Goal: Information Seeking & Learning: Learn about a topic

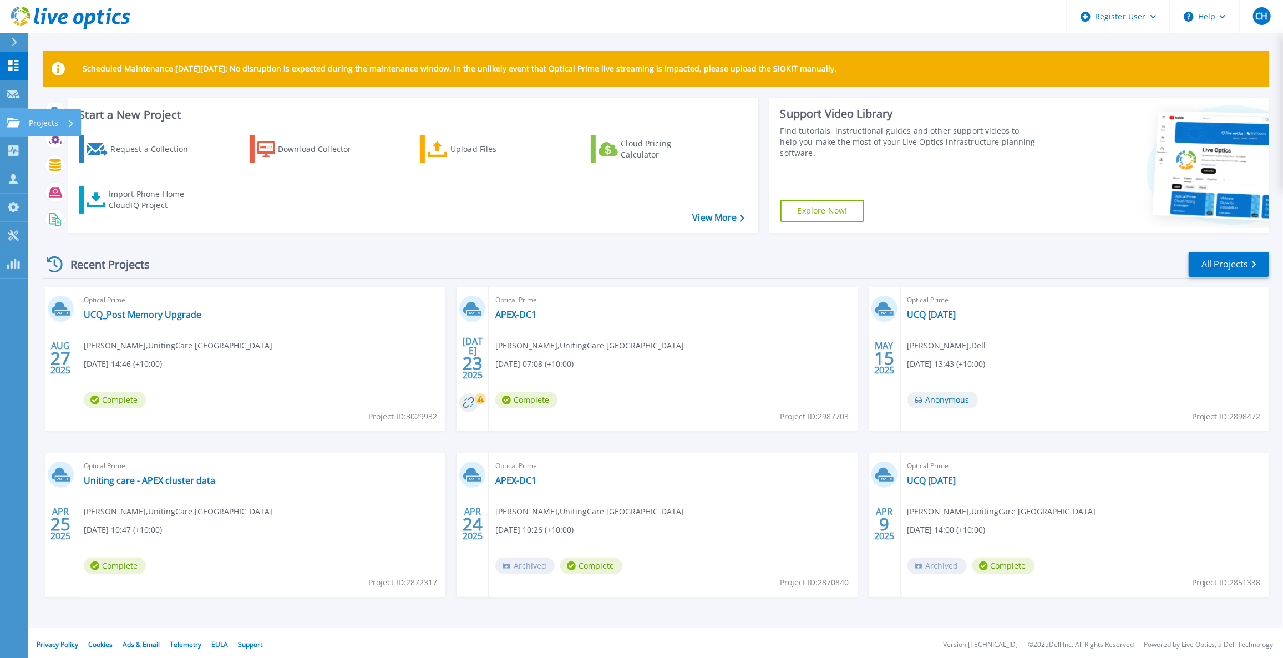
click at [15, 127] on link "Projects Projects" at bounding box center [14, 123] width 28 height 28
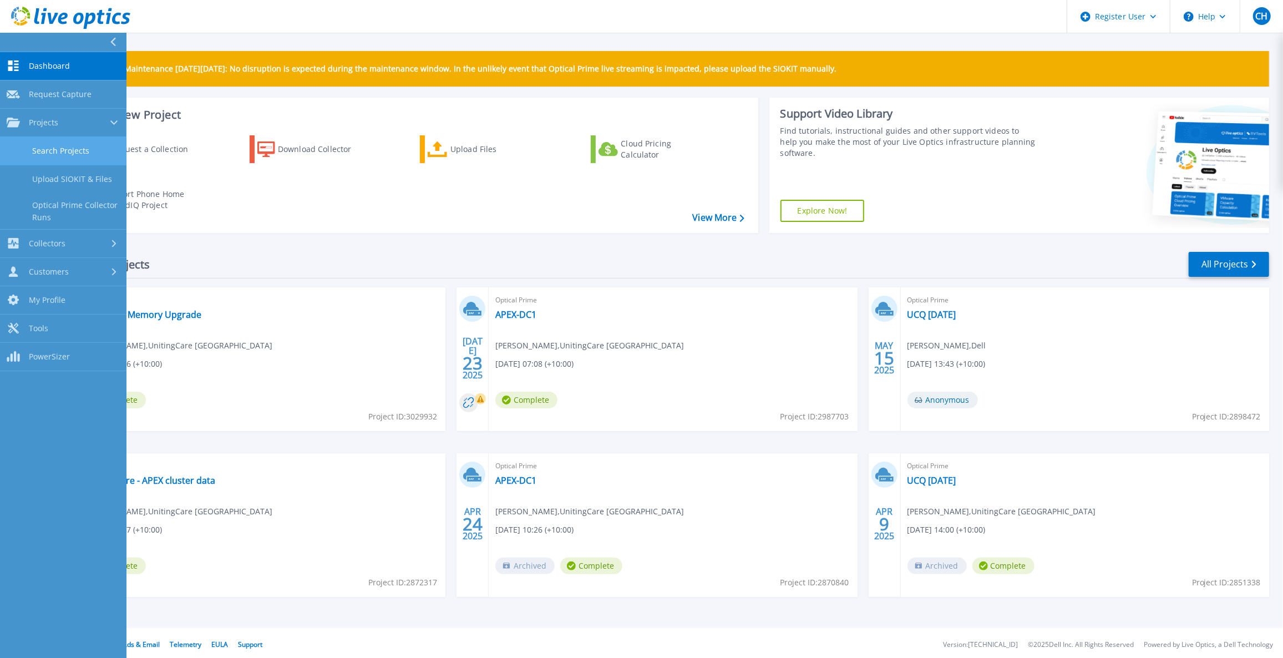
click at [41, 142] on link "Search Projects" at bounding box center [63, 151] width 126 height 28
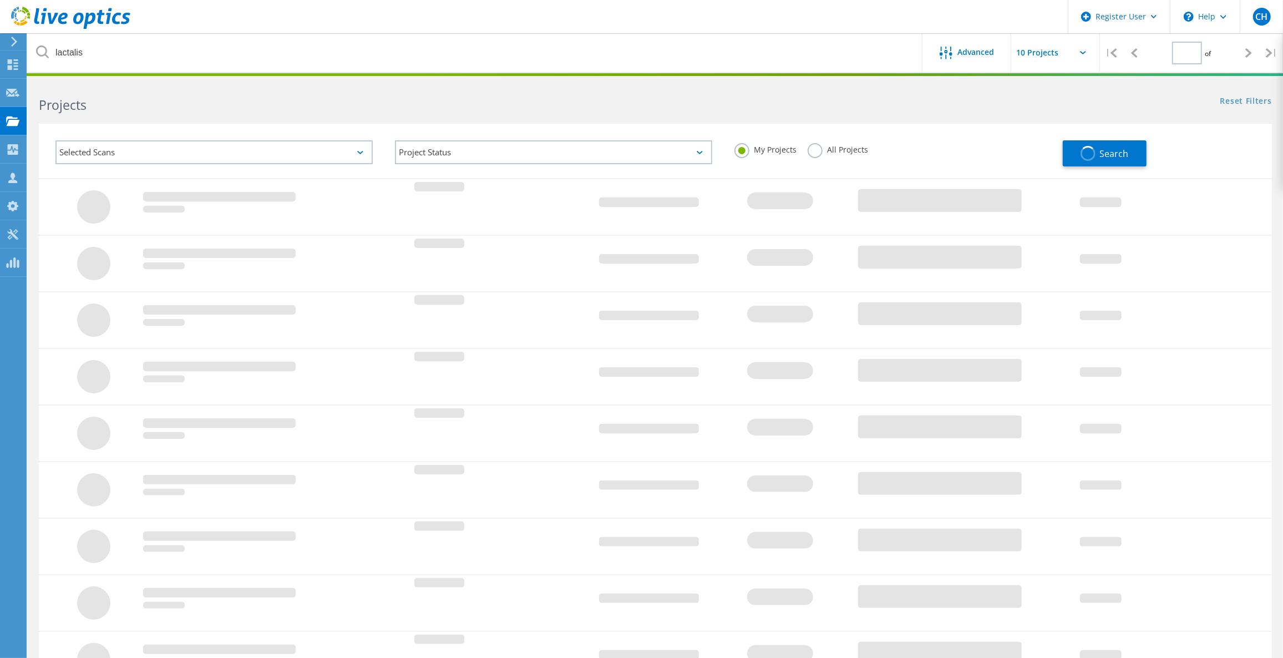
type input "1"
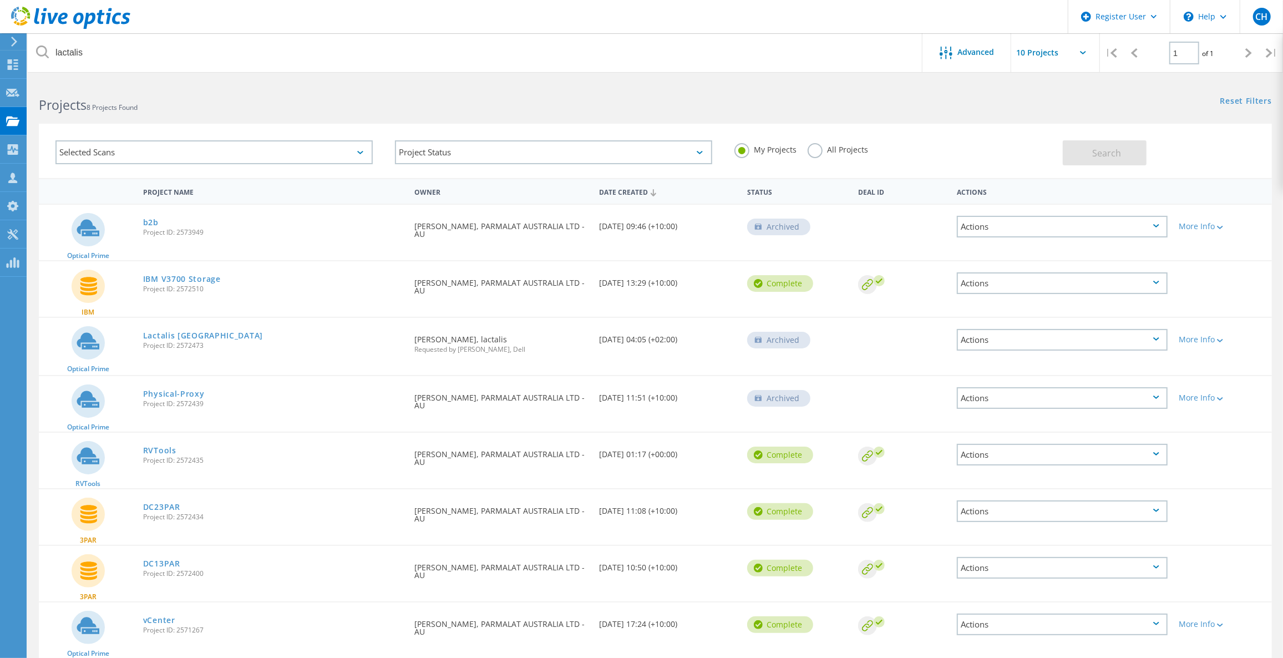
click at [842, 152] on label "All Projects" at bounding box center [838, 148] width 60 height 11
click at [0, 0] on input "All Projects" at bounding box center [0, 0] width 0 height 0
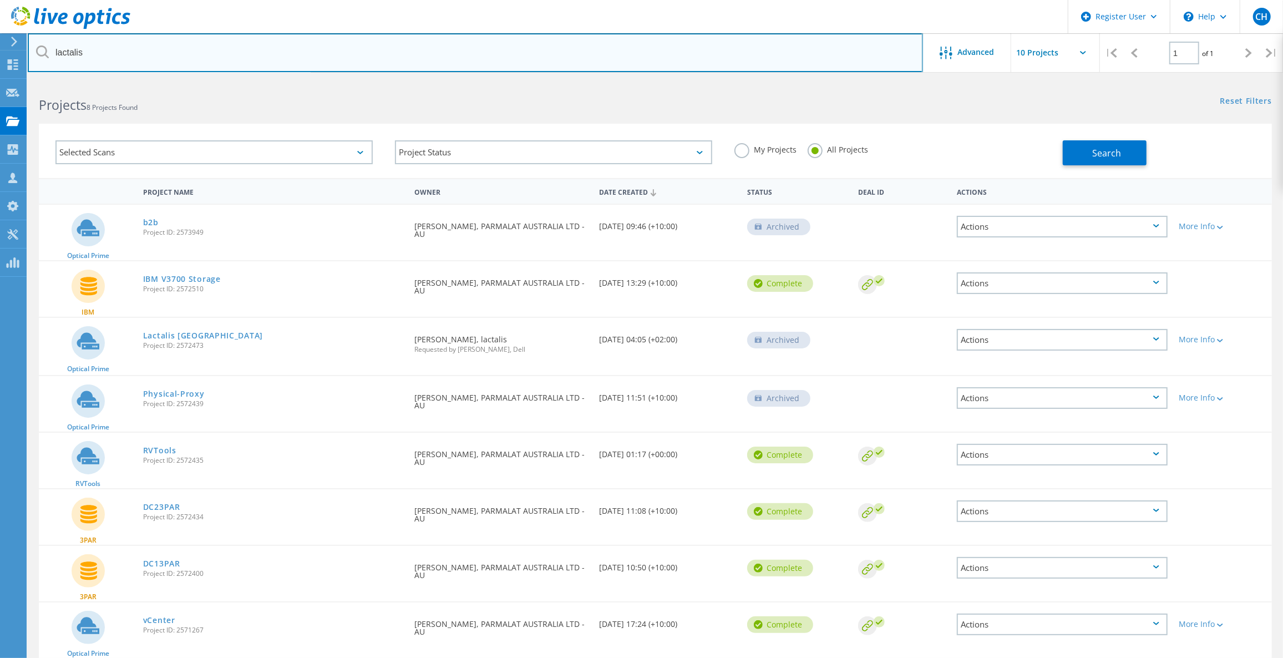
click at [497, 51] on input "lactalis" at bounding box center [475, 52] width 895 height 39
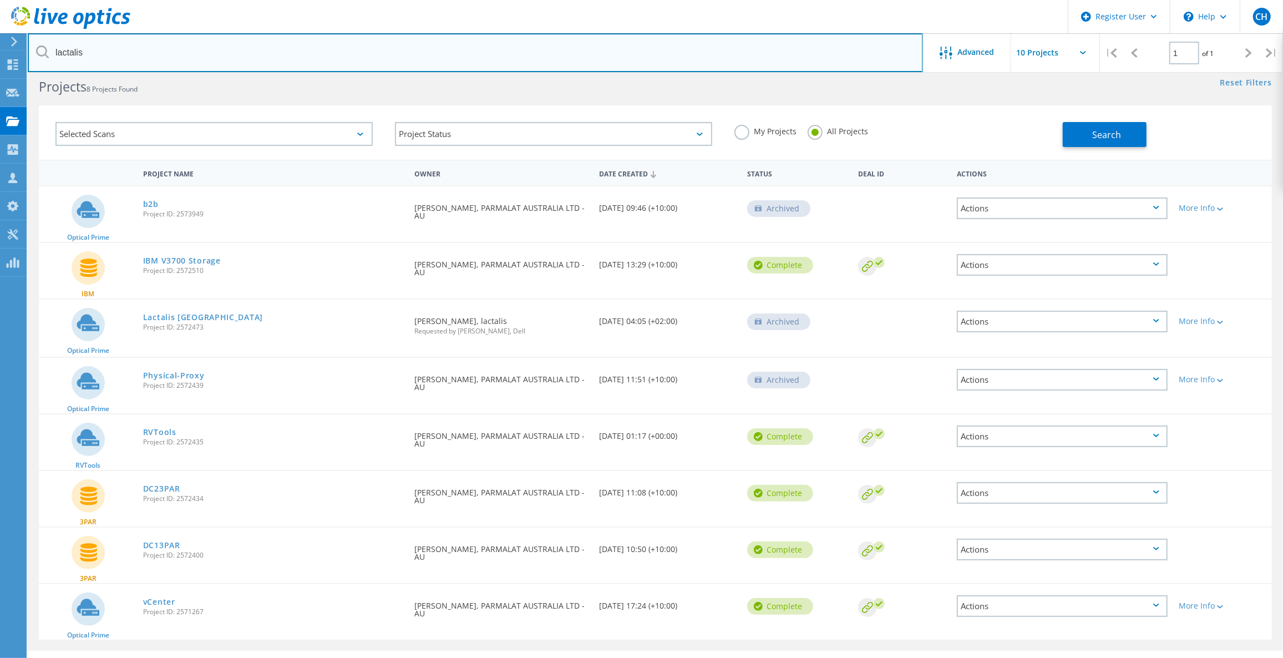
scroll to position [43, 0]
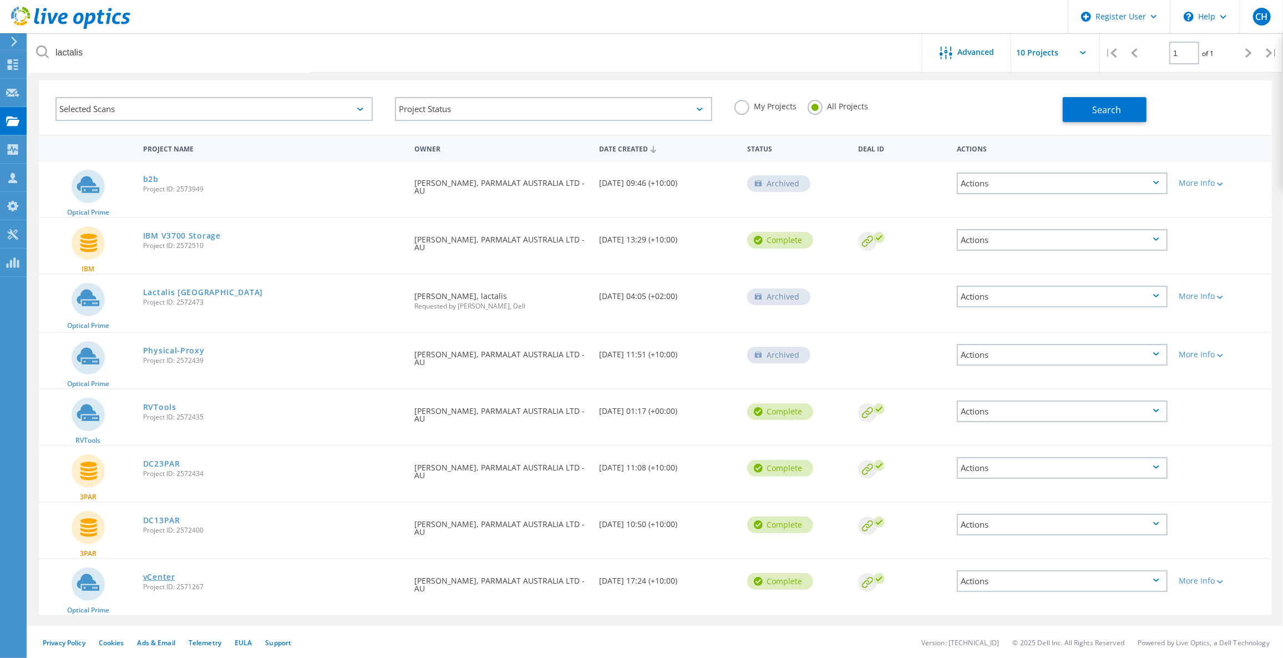
click at [158, 579] on link "vCenter" at bounding box center [159, 577] width 32 height 8
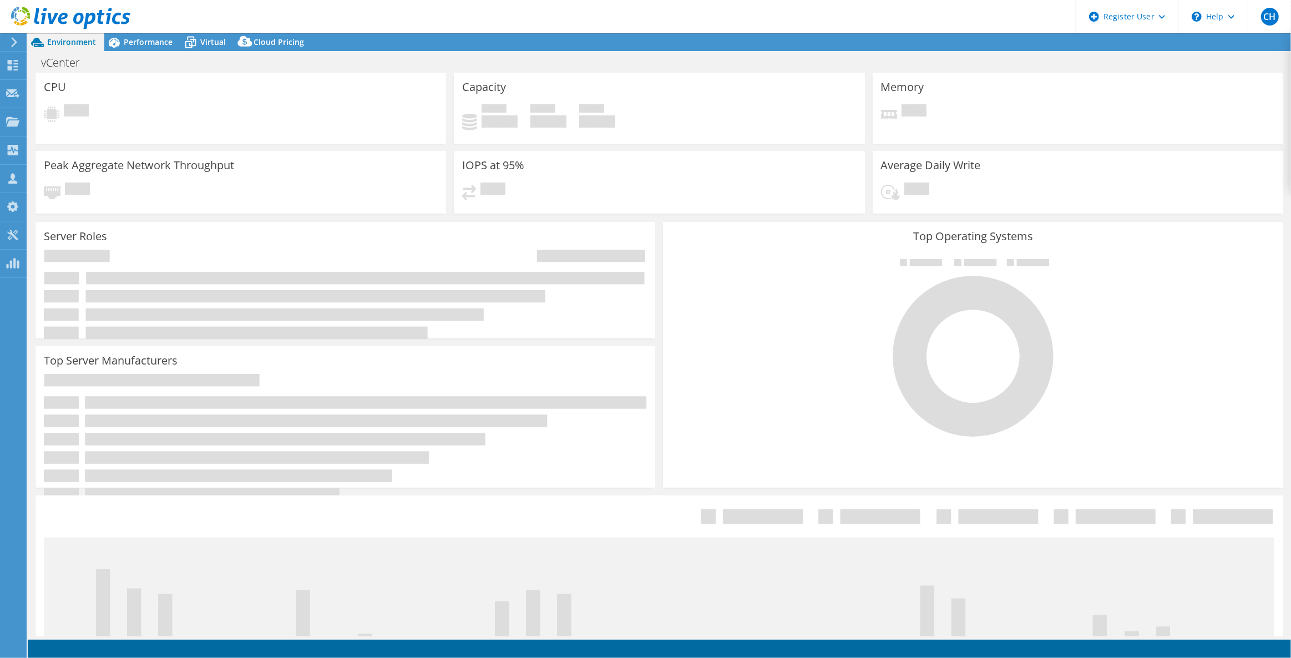
select select "USD"
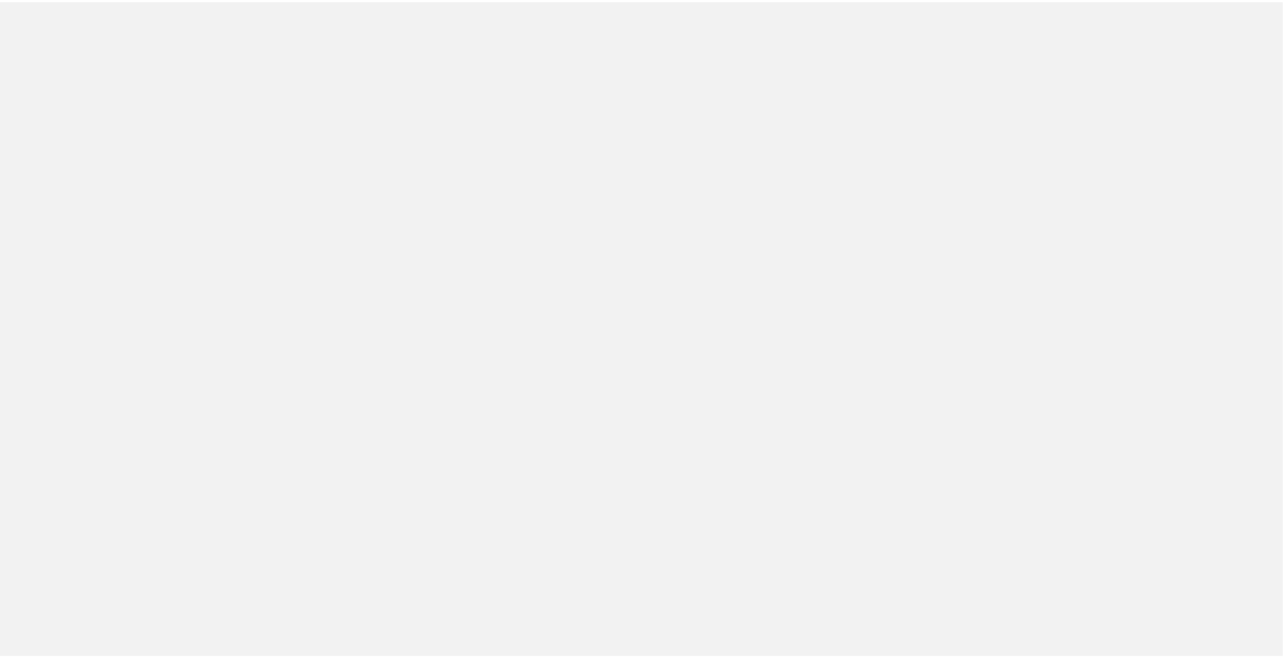
scroll to position [43, 0]
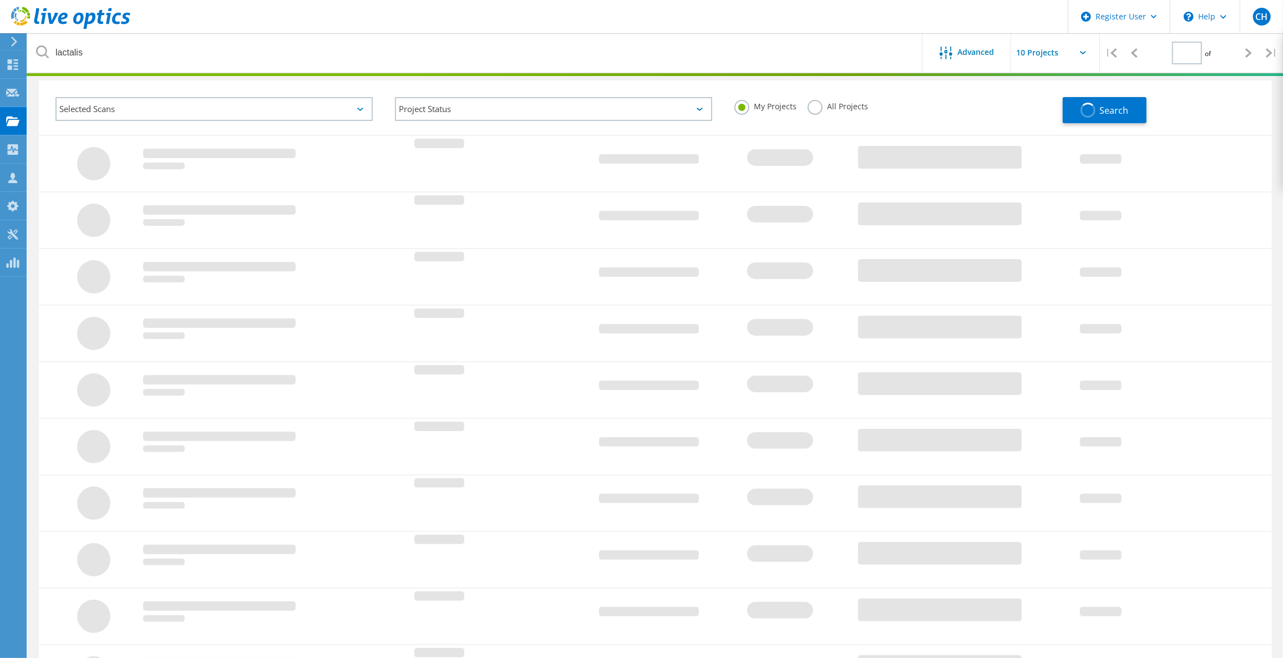
type input "1"
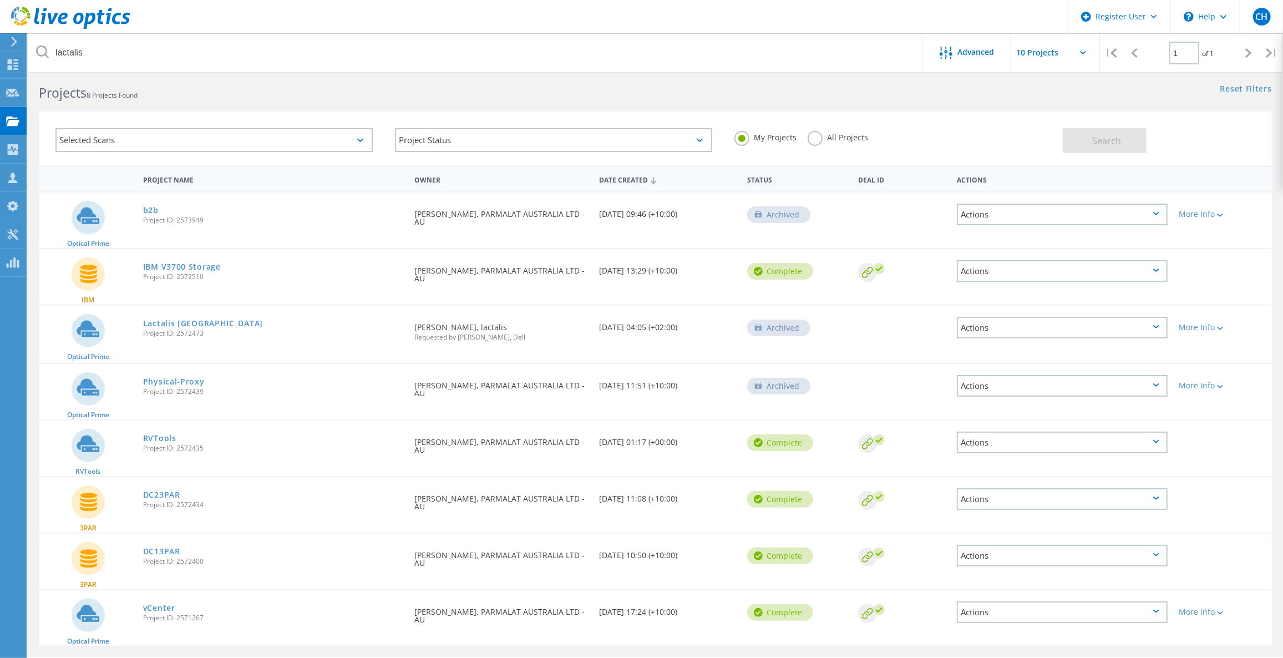
scroll to position [0, 0]
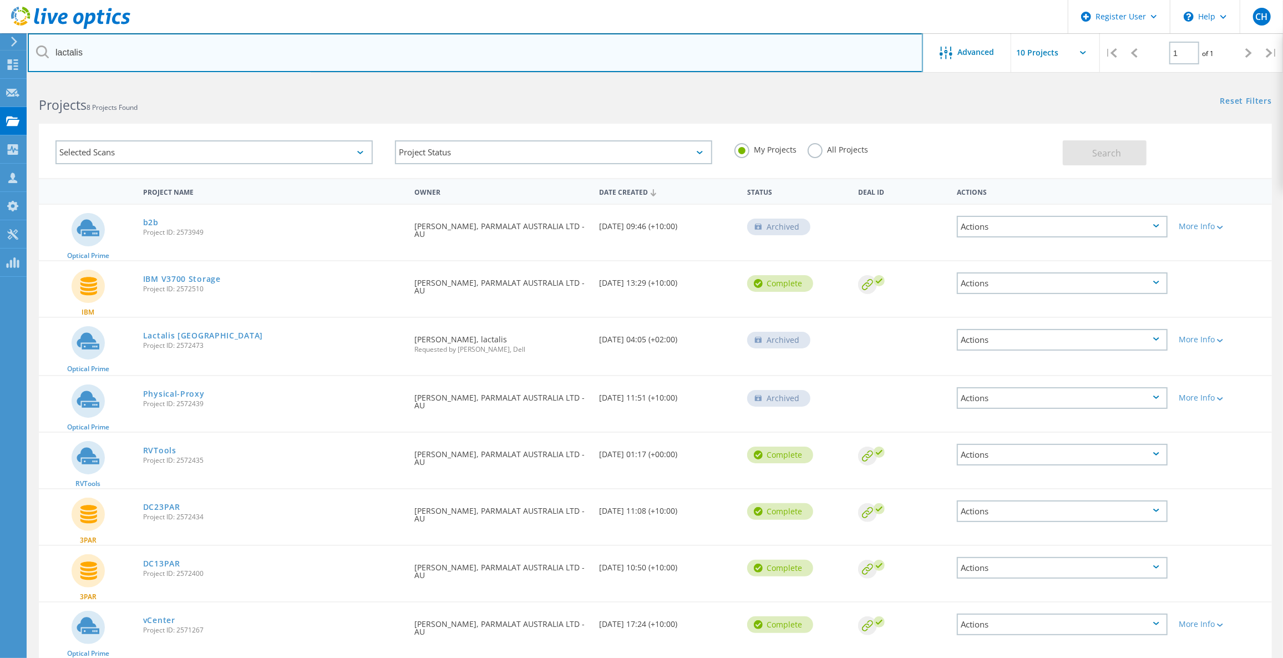
click at [227, 45] on input "lactalis" at bounding box center [475, 52] width 895 height 39
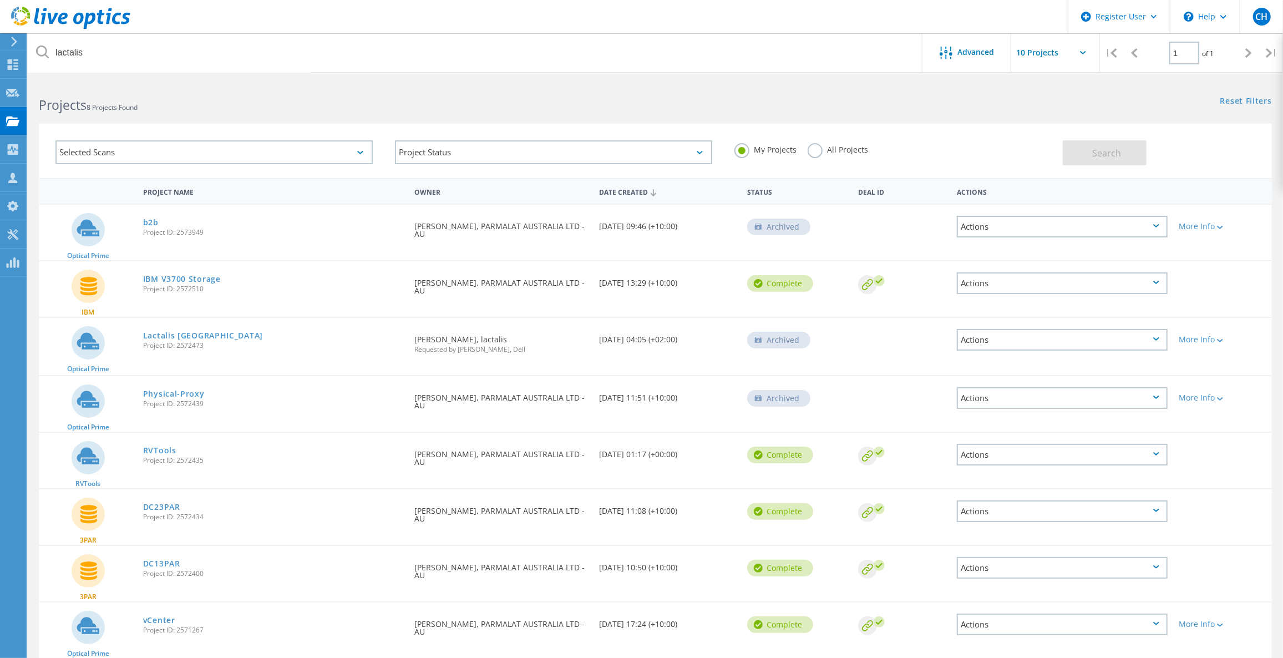
click at [750, 151] on label "My Projects" at bounding box center [765, 148] width 62 height 11
click at [0, 0] on input "My Projects" at bounding box center [0, 0] width 0 height 0
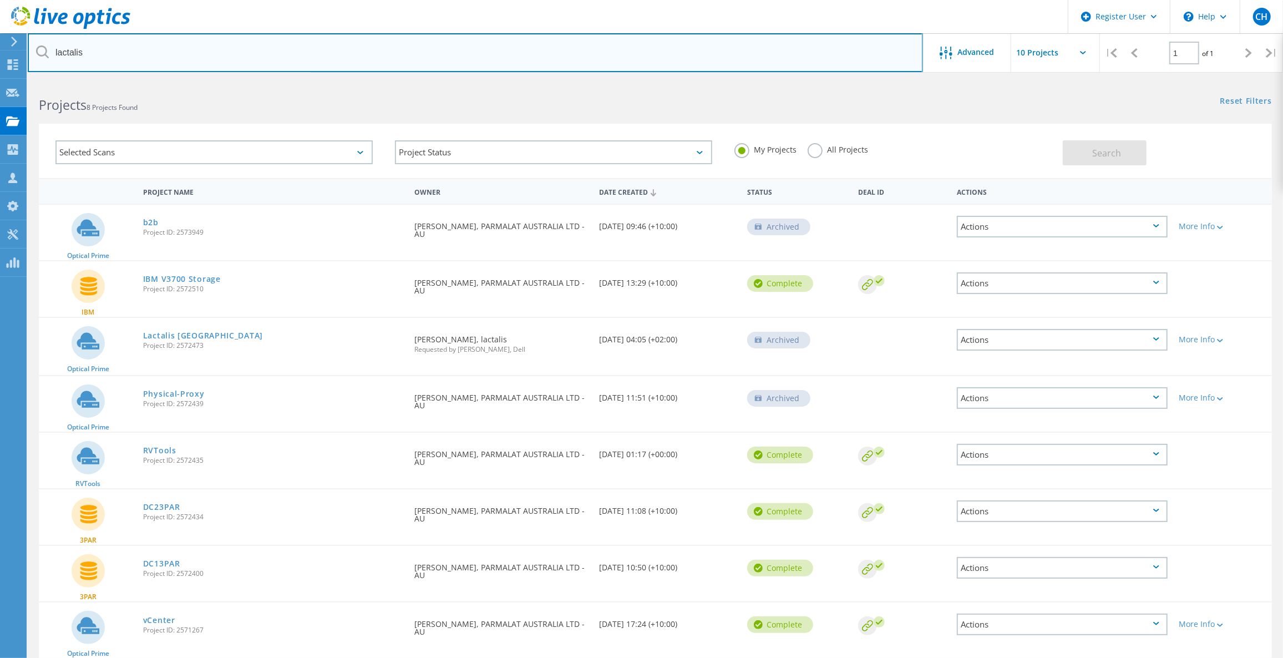
click at [690, 45] on input "lactalis" at bounding box center [475, 52] width 895 height 39
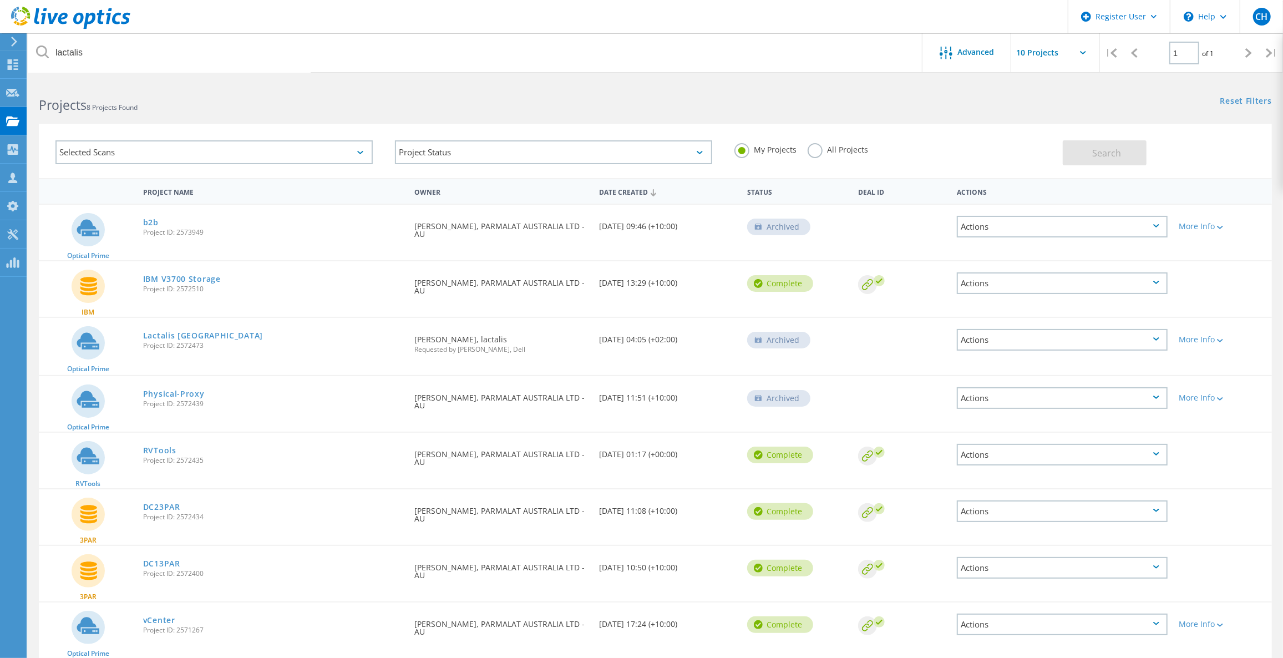
click at [820, 145] on label "All Projects" at bounding box center [838, 148] width 60 height 11
click at [0, 0] on input "All Projects" at bounding box center [0, 0] width 0 height 0
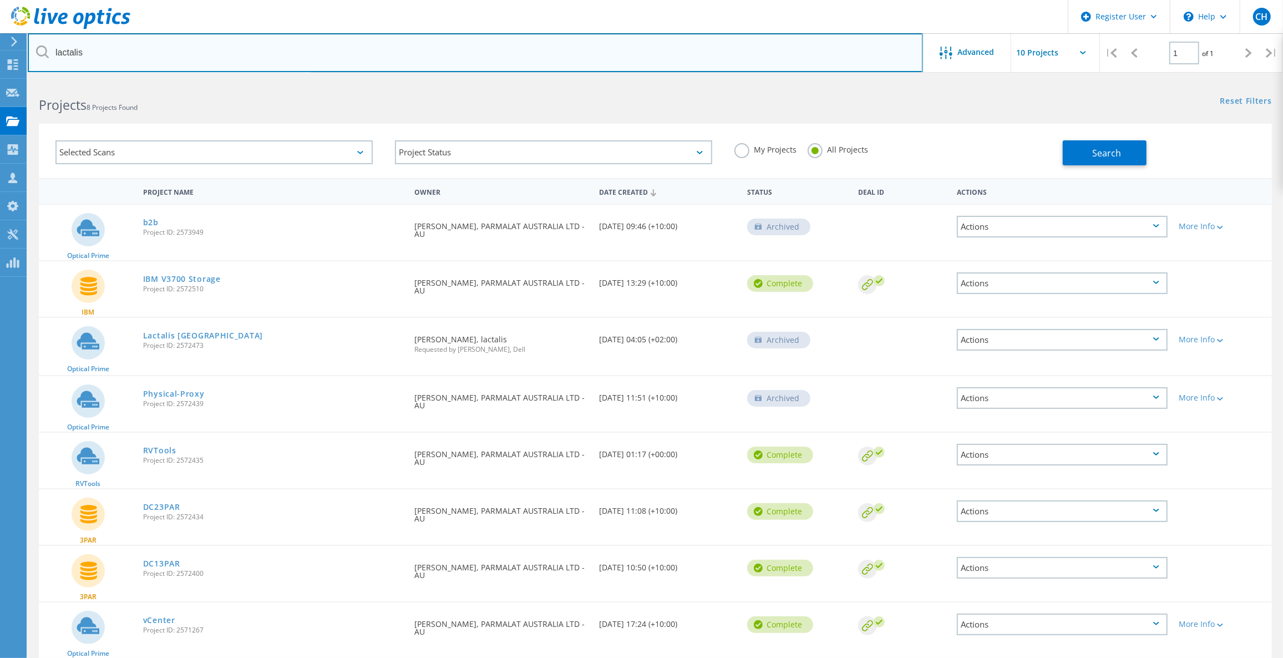
click at [754, 58] on input "lactalis" at bounding box center [475, 52] width 895 height 39
drag, startPoint x: 752, startPoint y: 54, endPoint x: 0, endPoint y: 35, distance: 752.5
click at [0, 80] on div "Register User \n Help Explore Helpful Articles Contact Support CH Dell User Chr…" at bounding box center [641, 391] width 1283 height 622
type input "l"
type input "lactalis"
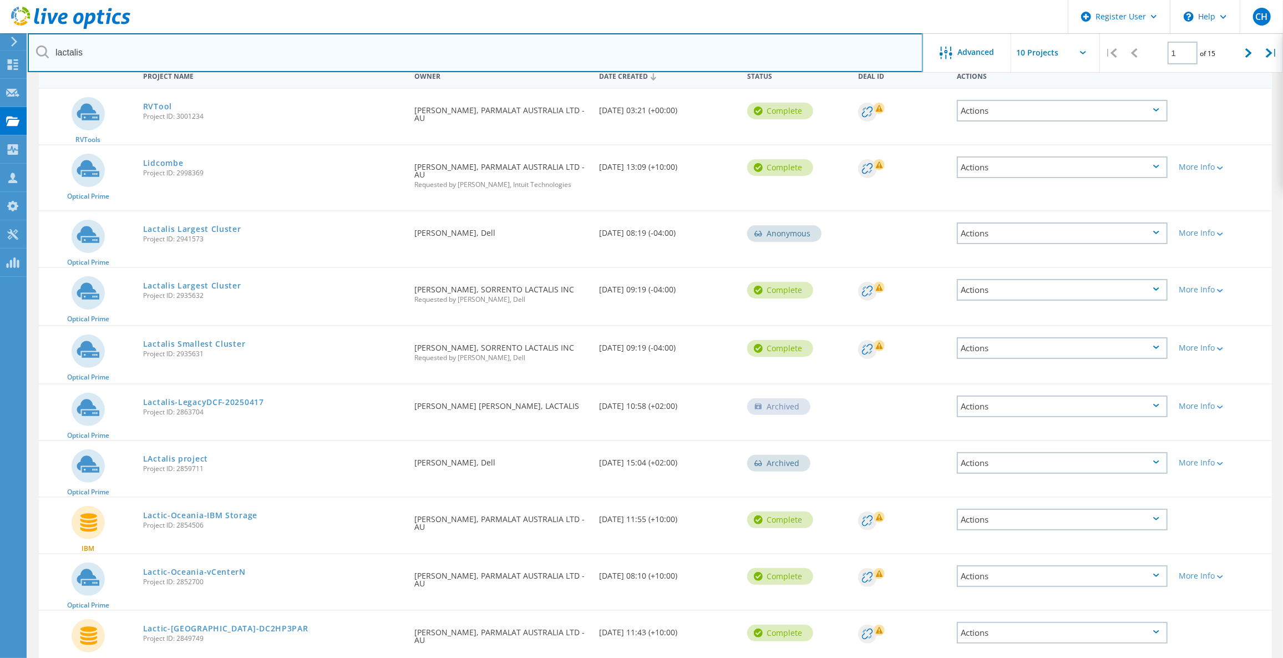
scroll to position [167, 0]
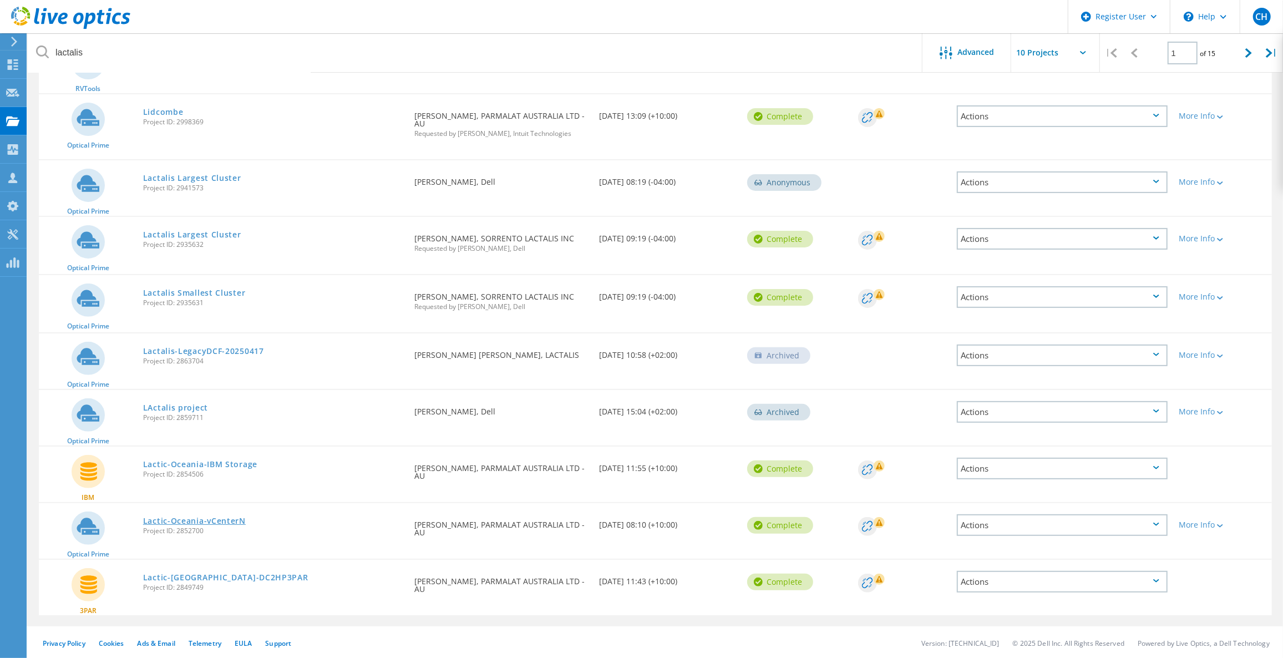
click at [207, 517] on link "Lactic-Oceania-vCenterN" at bounding box center [194, 521] width 103 height 8
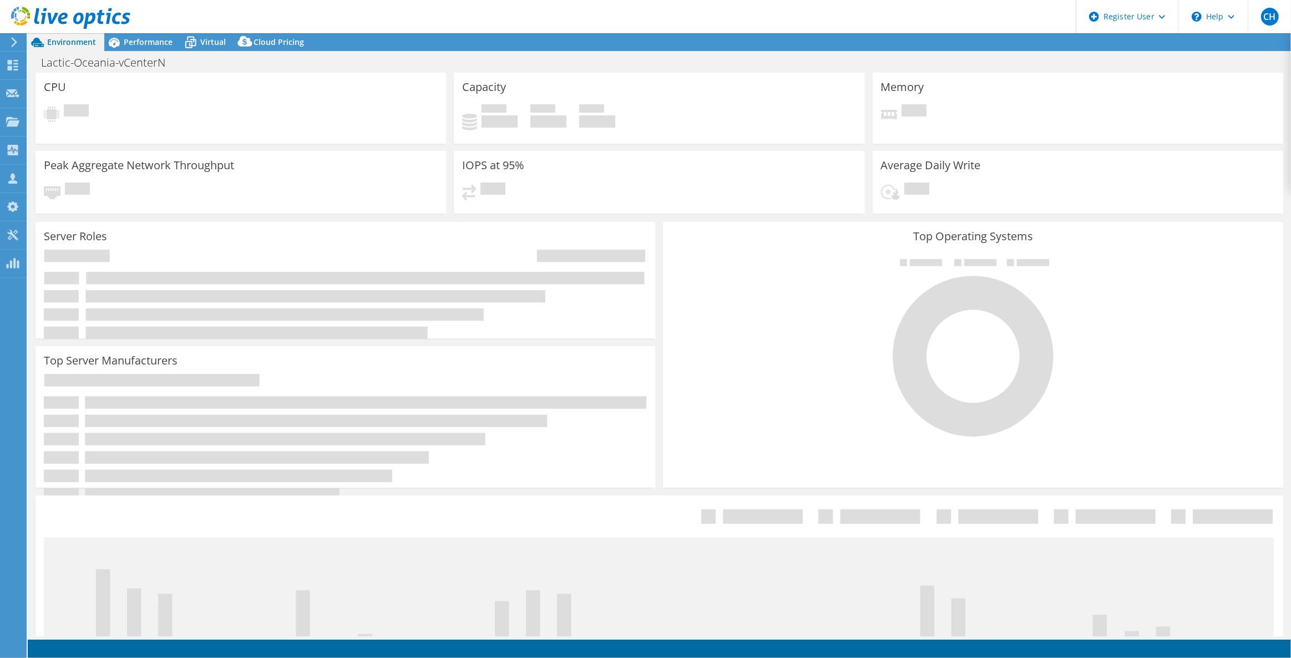
select select "USD"
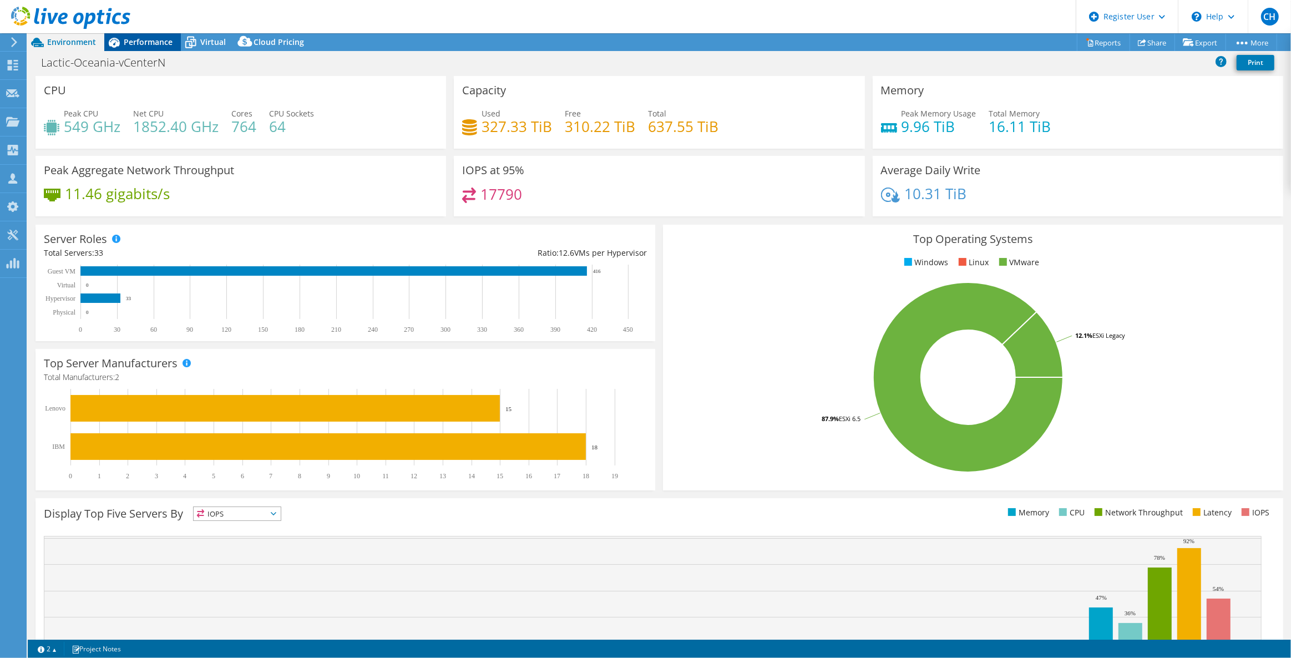
click at [150, 40] on span "Performance" at bounding box center [148, 42] width 49 height 11
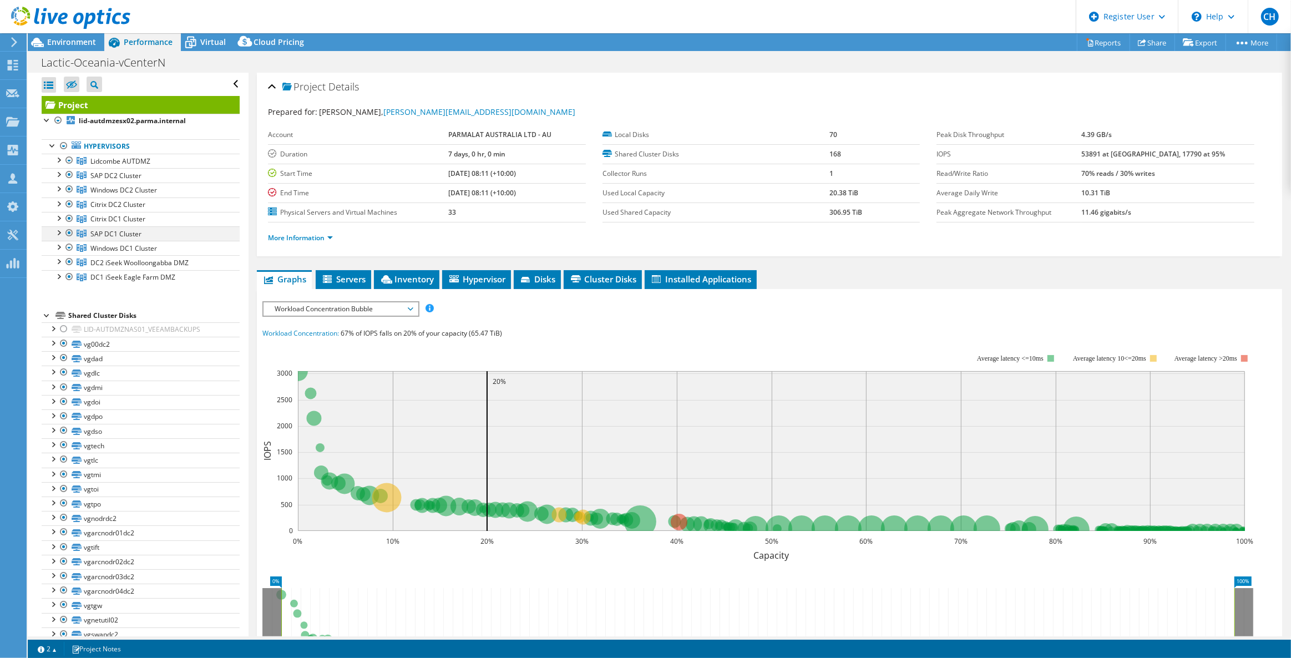
click at [55, 233] on div at bounding box center [58, 231] width 11 height 11
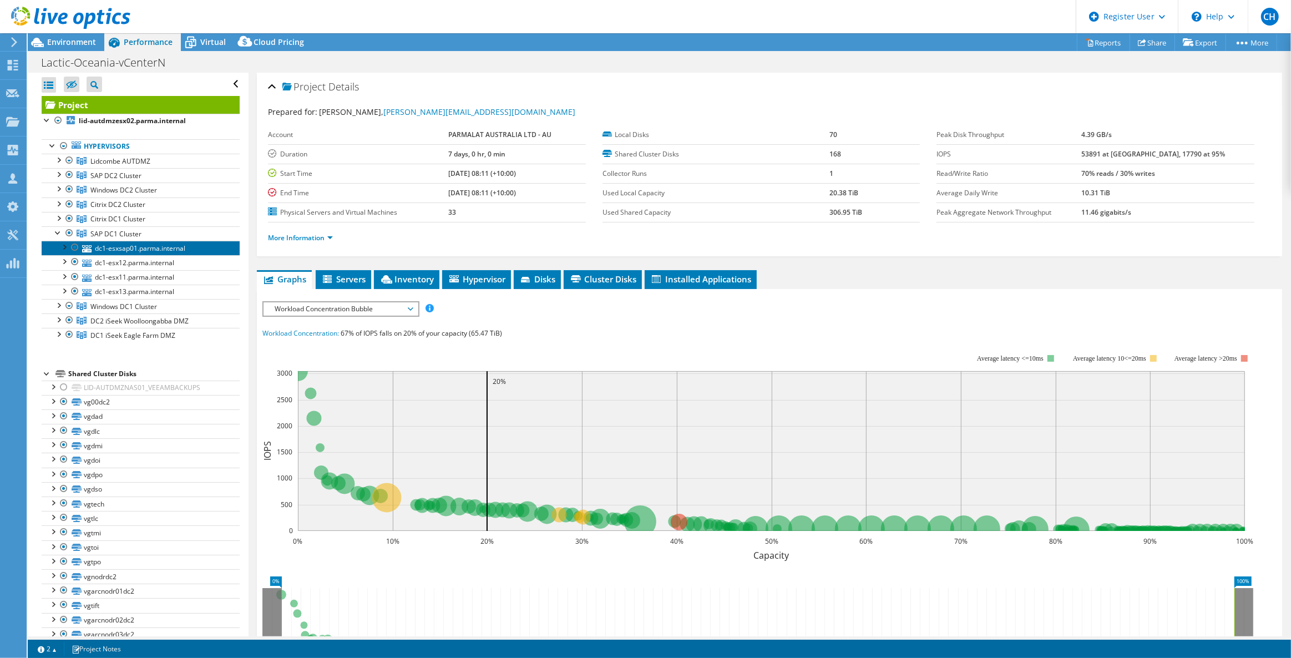
click at [125, 250] on link "dc1-esxsap01.parma.internal" at bounding box center [141, 248] width 198 height 14
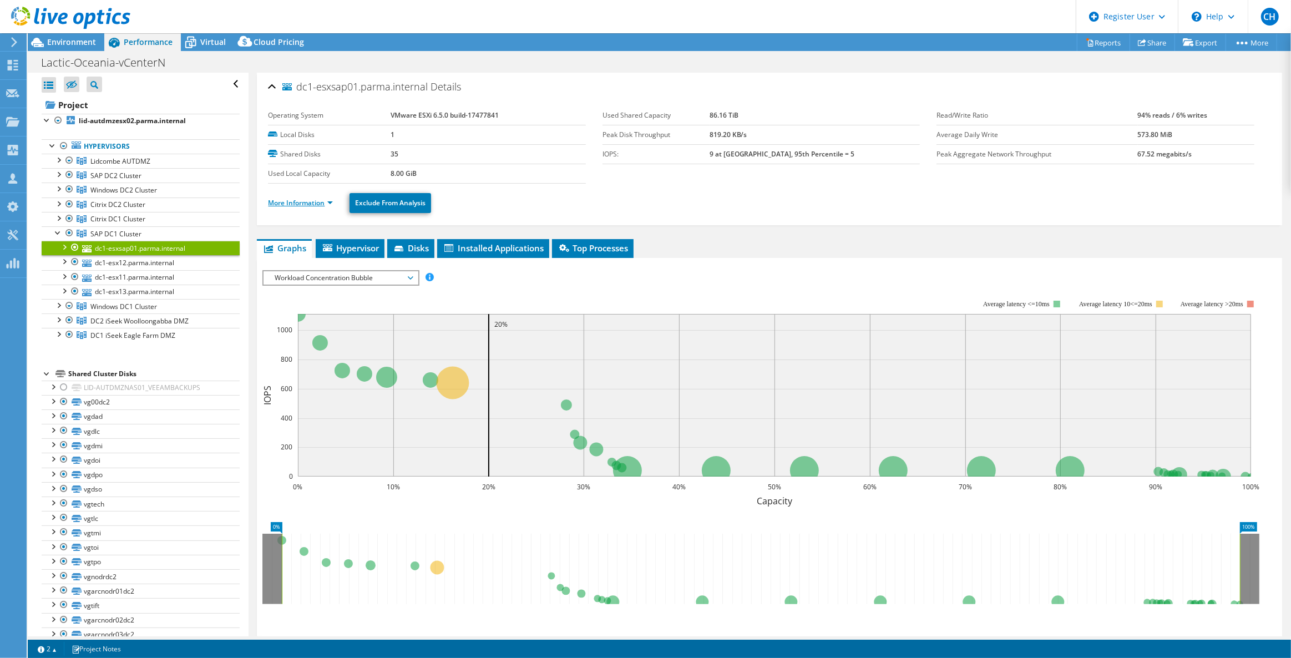
click at [299, 199] on link "More Information" at bounding box center [300, 202] width 65 height 9
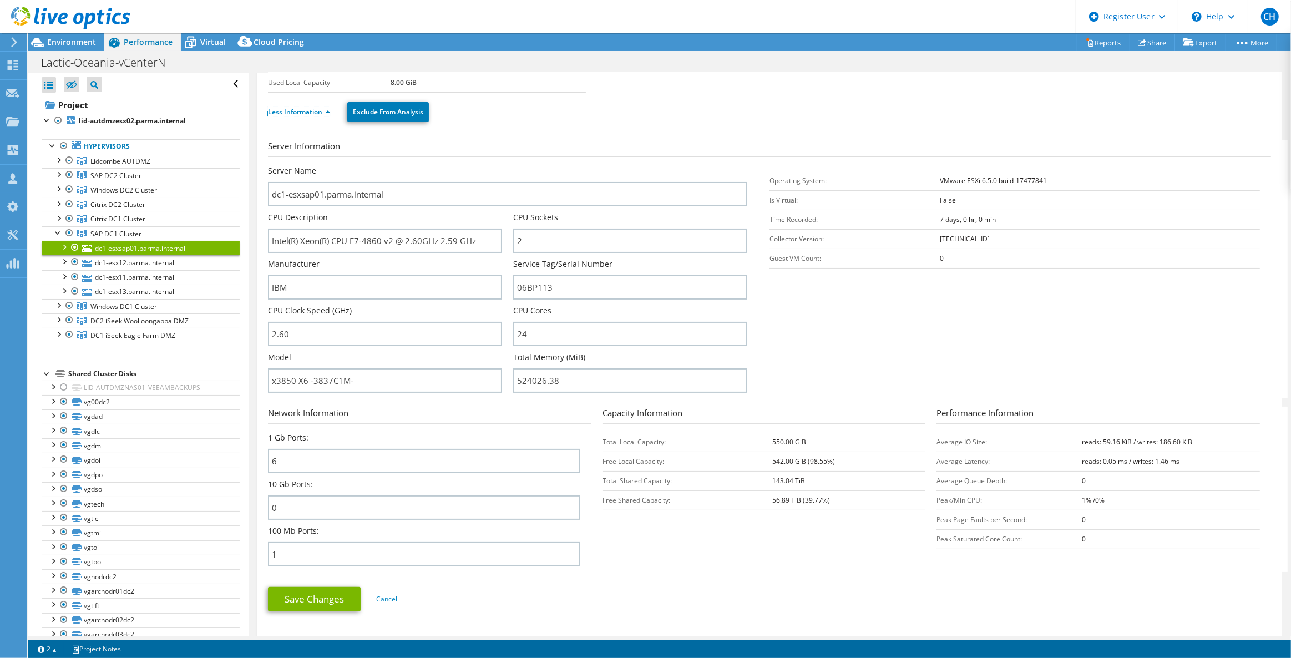
scroll to position [201, 0]
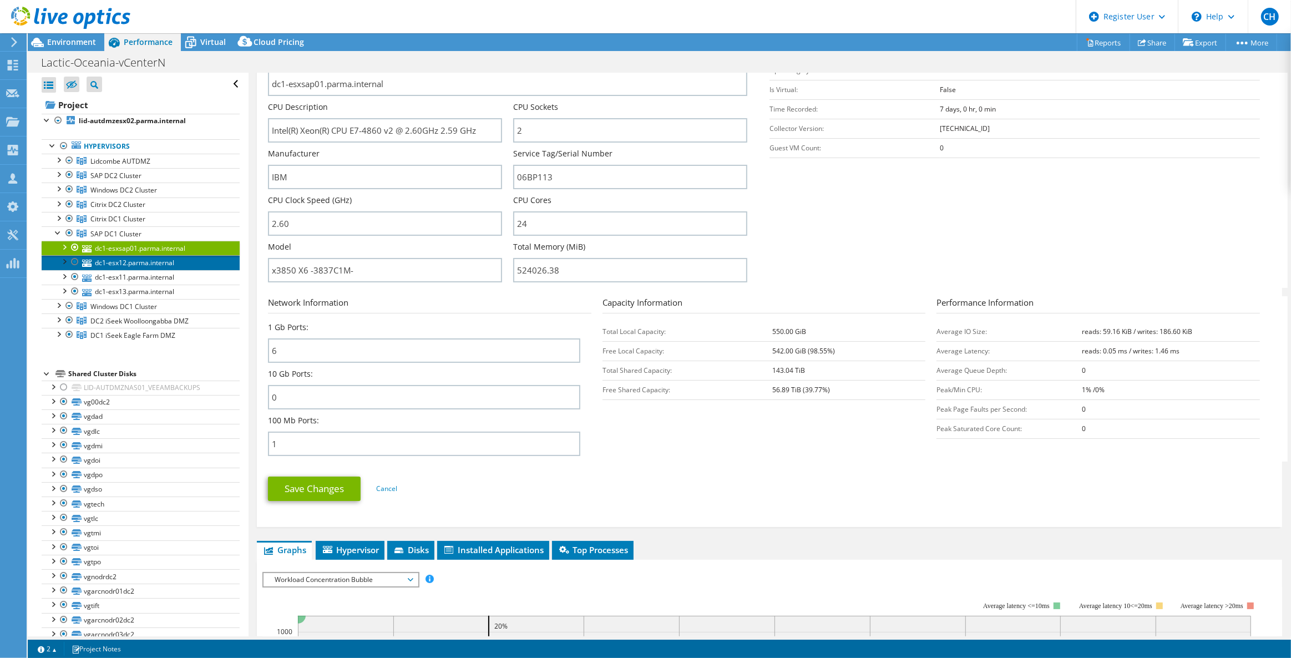
click at [168, 257] on link "dc1-esx12.parma.internal" at bounding box center [141, 262] width 198 height 14
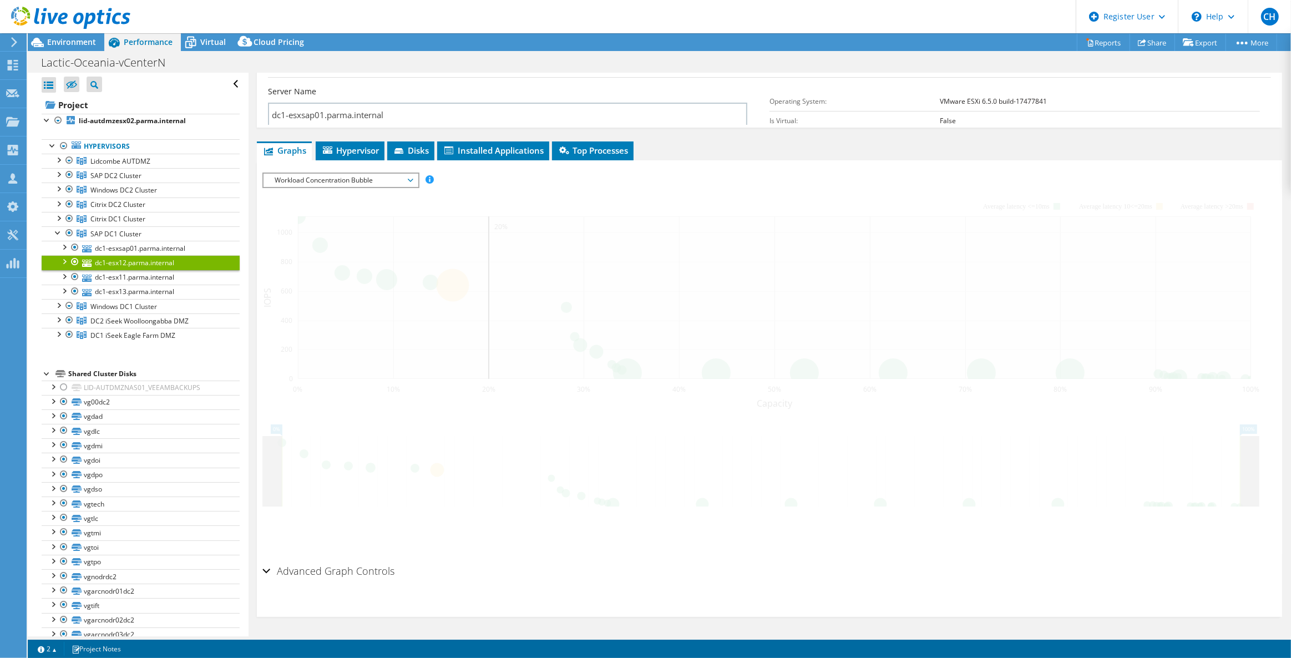
scroll to position [95, 0]
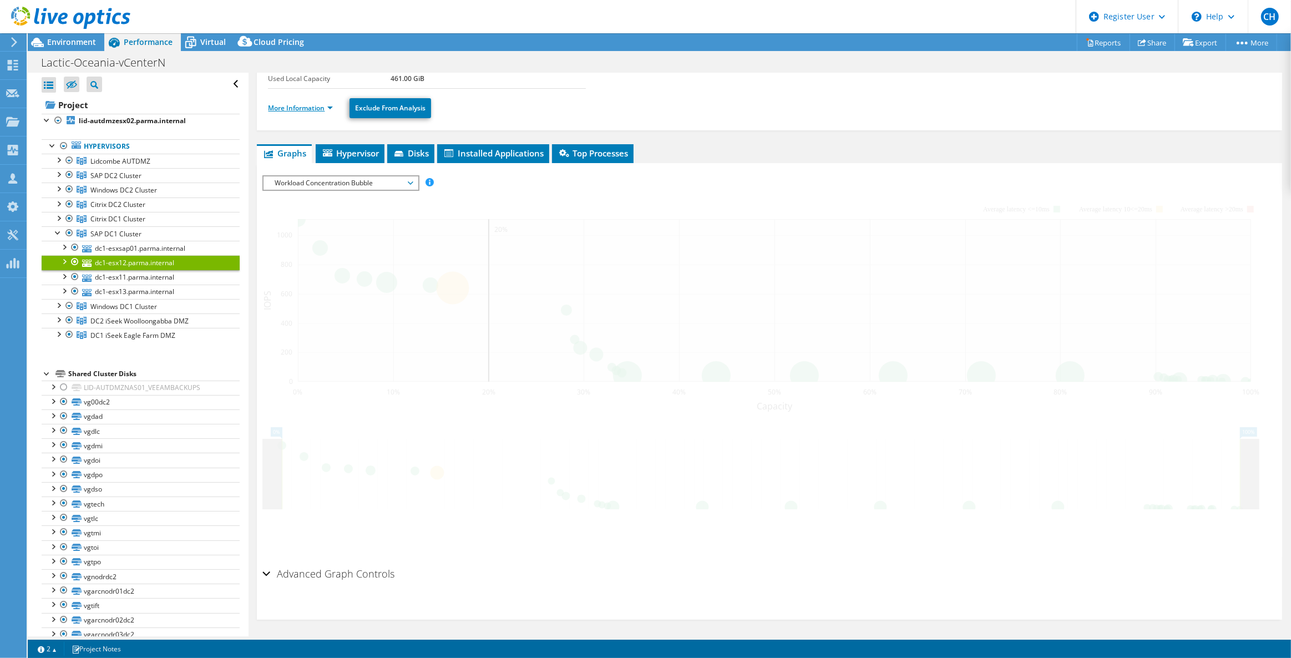
click at [288, 105] on link "More Information" at bounding box center [300, 107] width 65 height 9
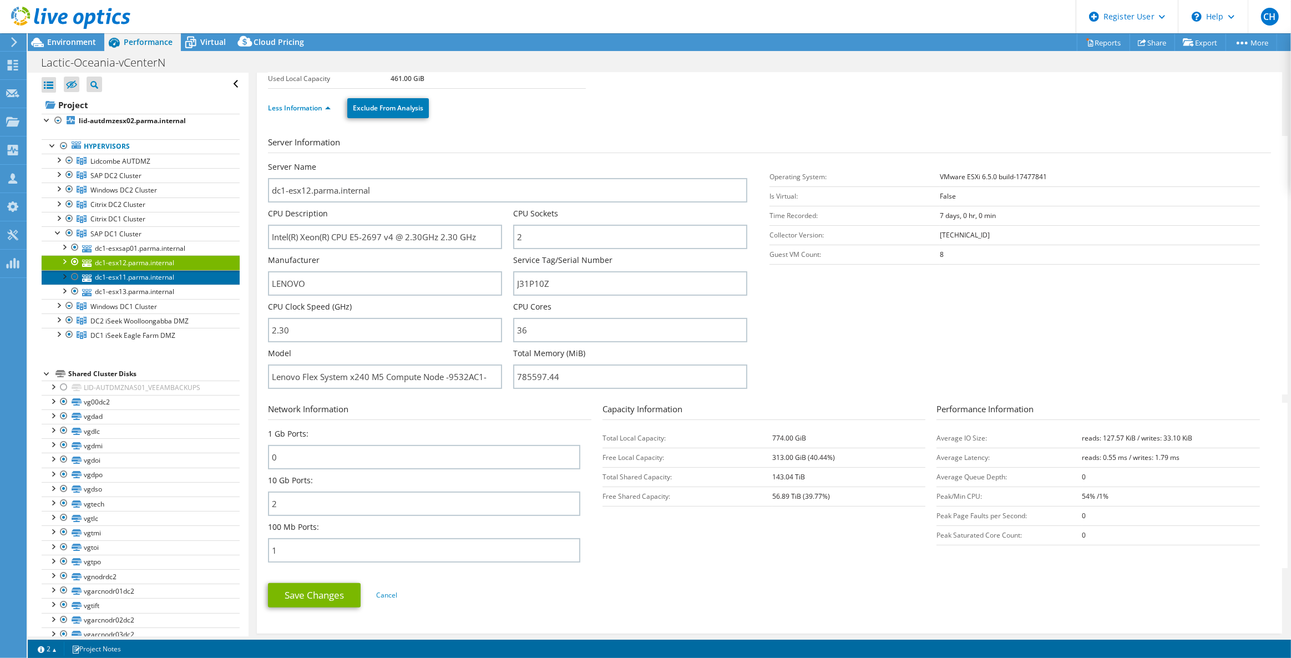
click at [122, 279] on link "dc1-esx11.parma.internal" at bounding box center [141, 277] width 198 height 14
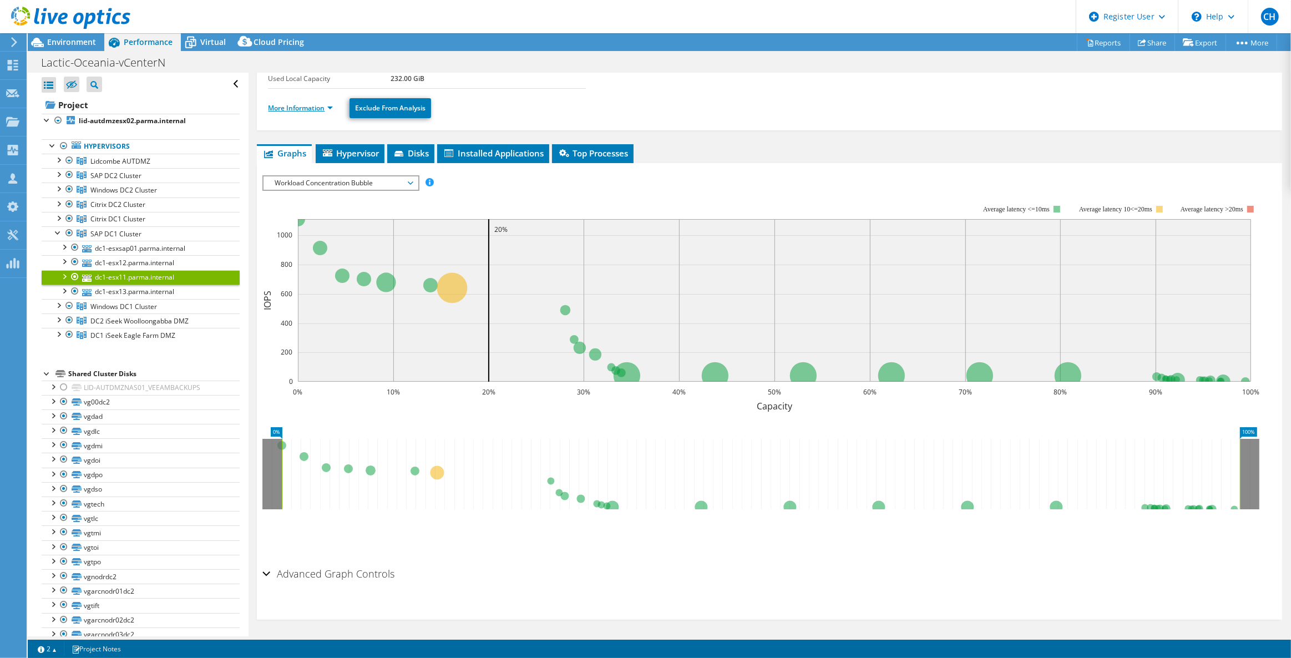
click at [326, 105] on link "More Information" at bounding box center [300, 107] width 65 height 9
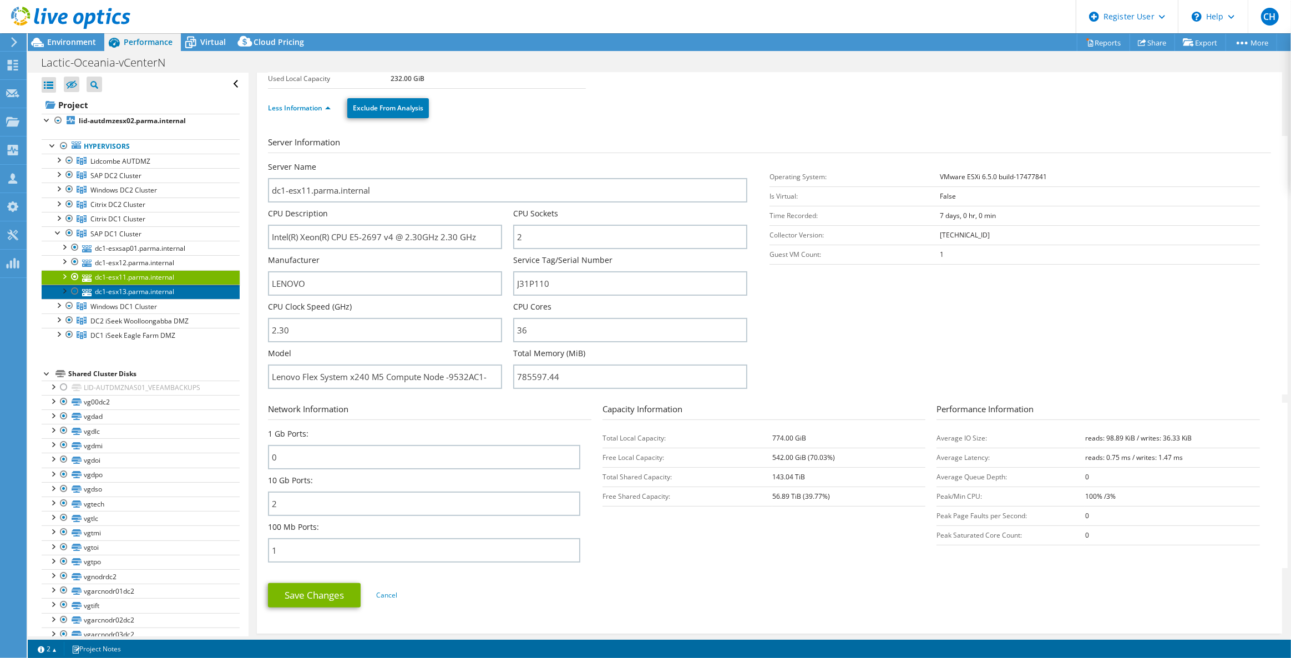
click at [158, 285] on link "dc1-esx13.parma.internal" at bounding box center [141, 292] width 198 height 14
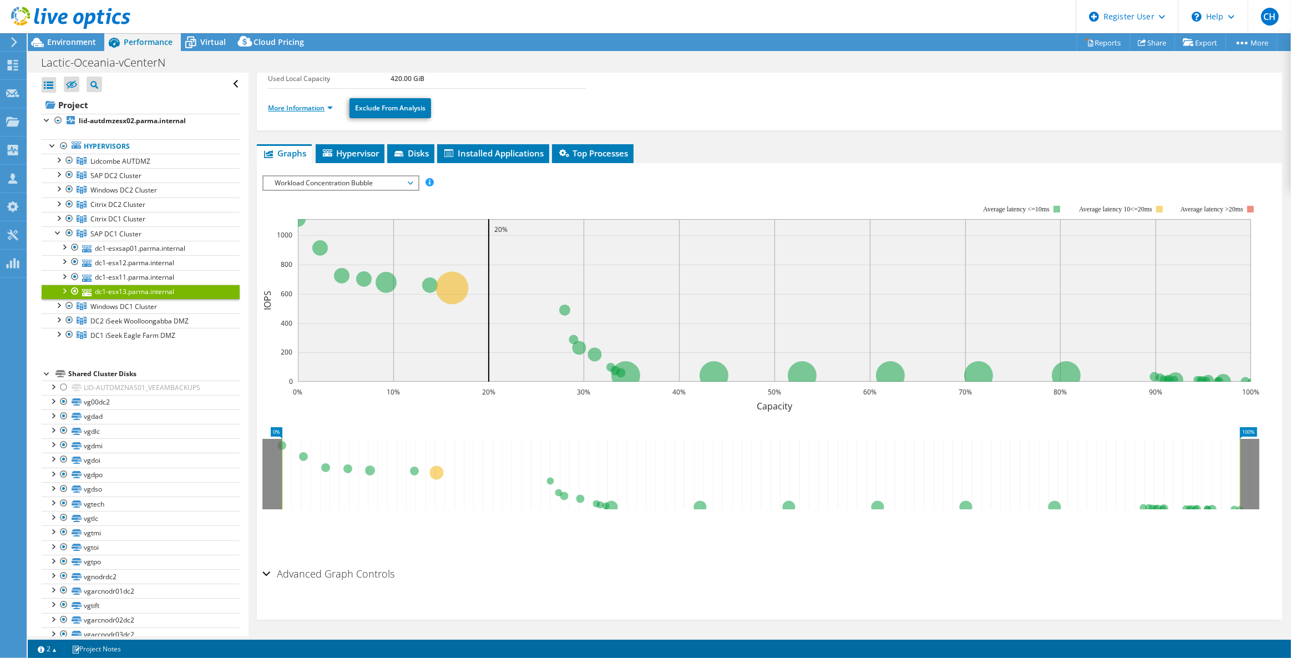
click at [302, 103] on link "More Information" at bounding box center [300, 107] width 65 height 9
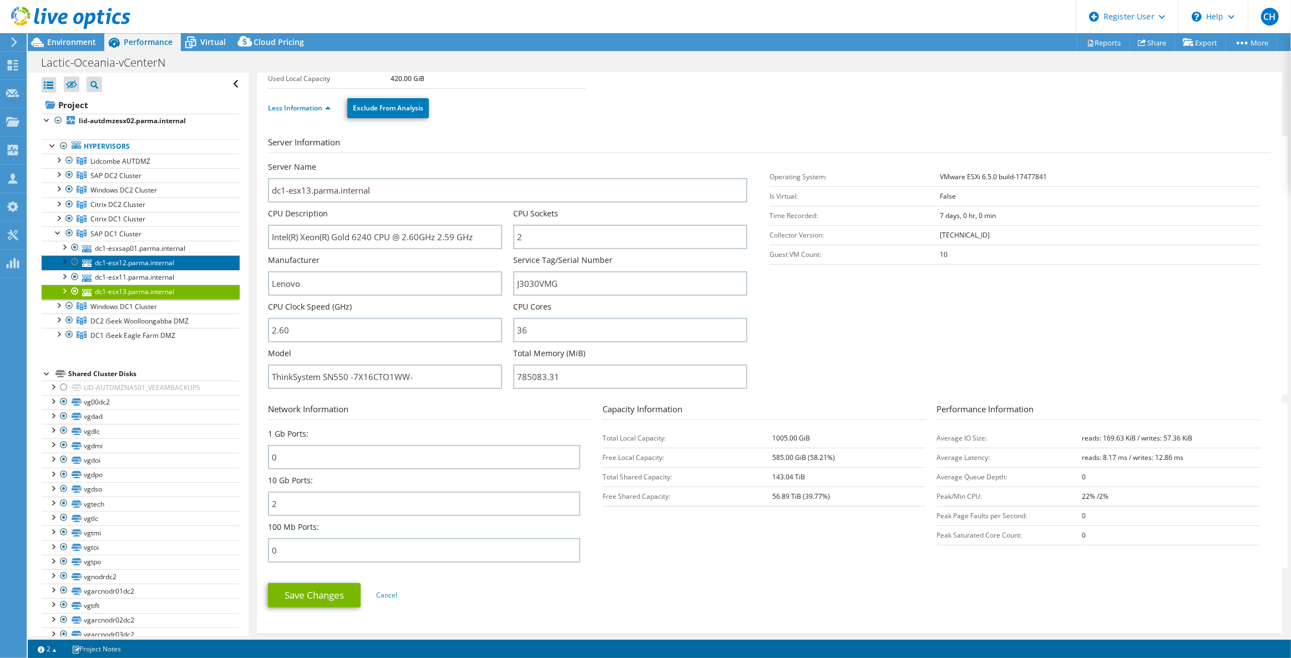
click at [186, 260] on link "dc1-esx12.parma.internal" at bounding box center [141, 262] width 198 height 14
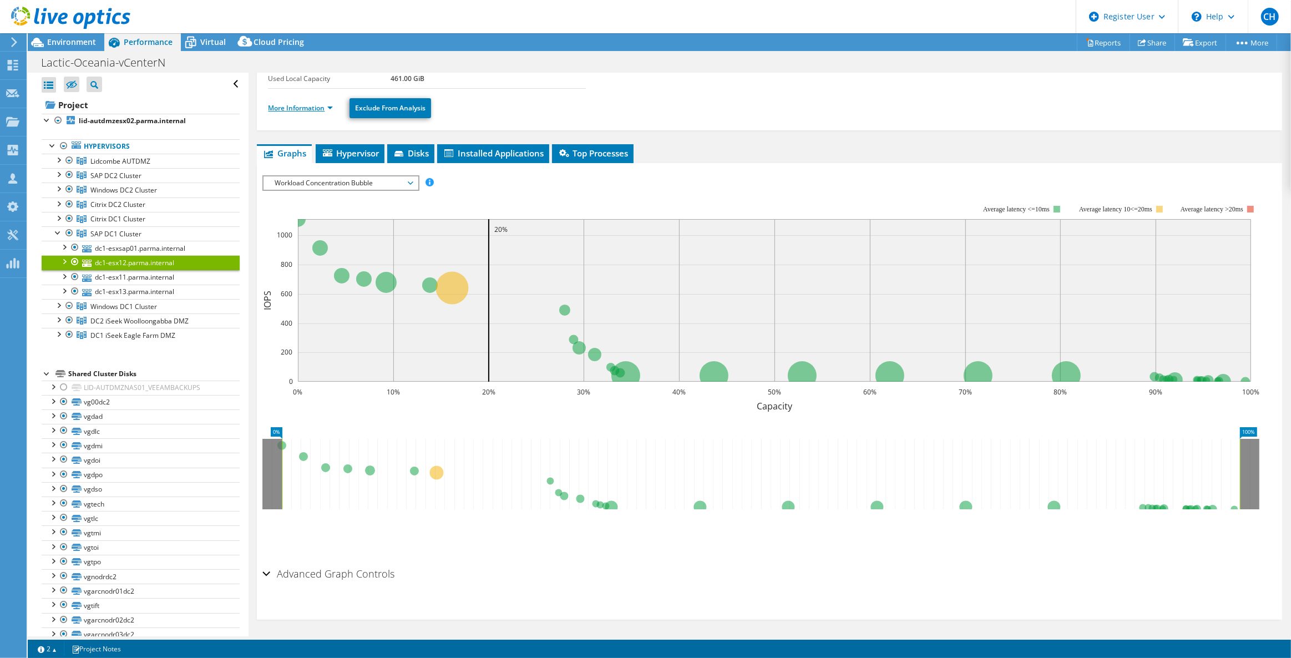
click at [321, 105] on link "More Information" at bounding box center [300, 107] width 65 height 9
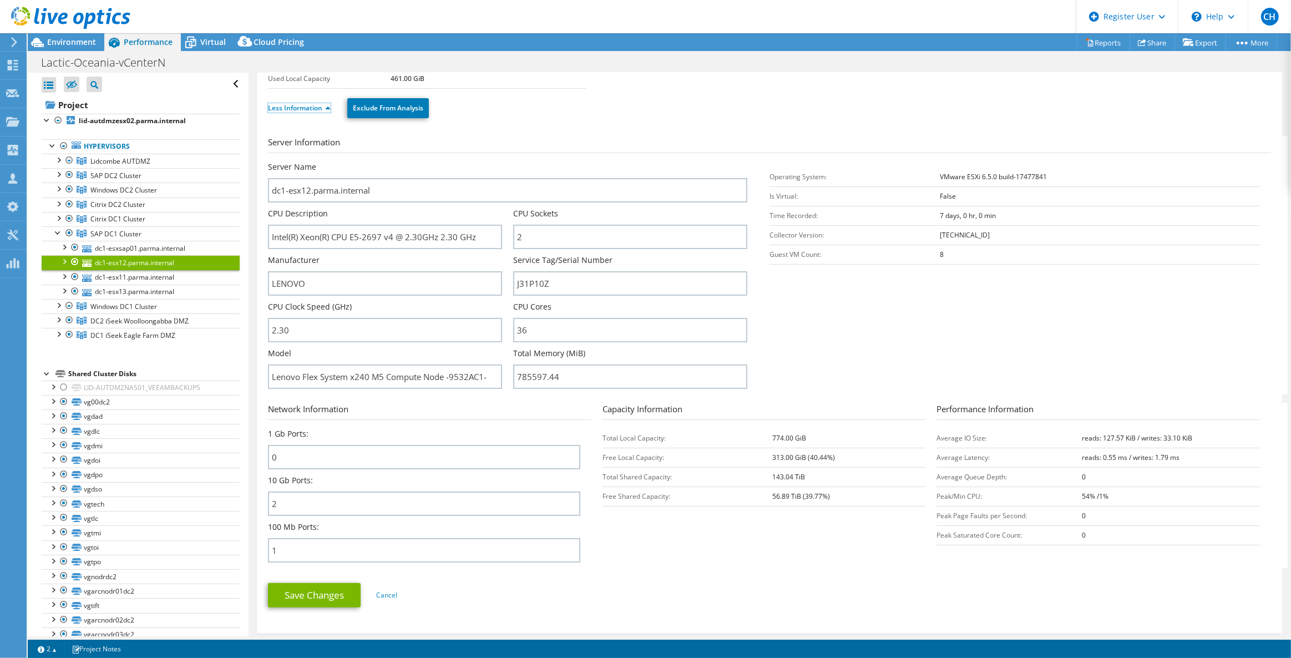
scroll to position [0, 0]
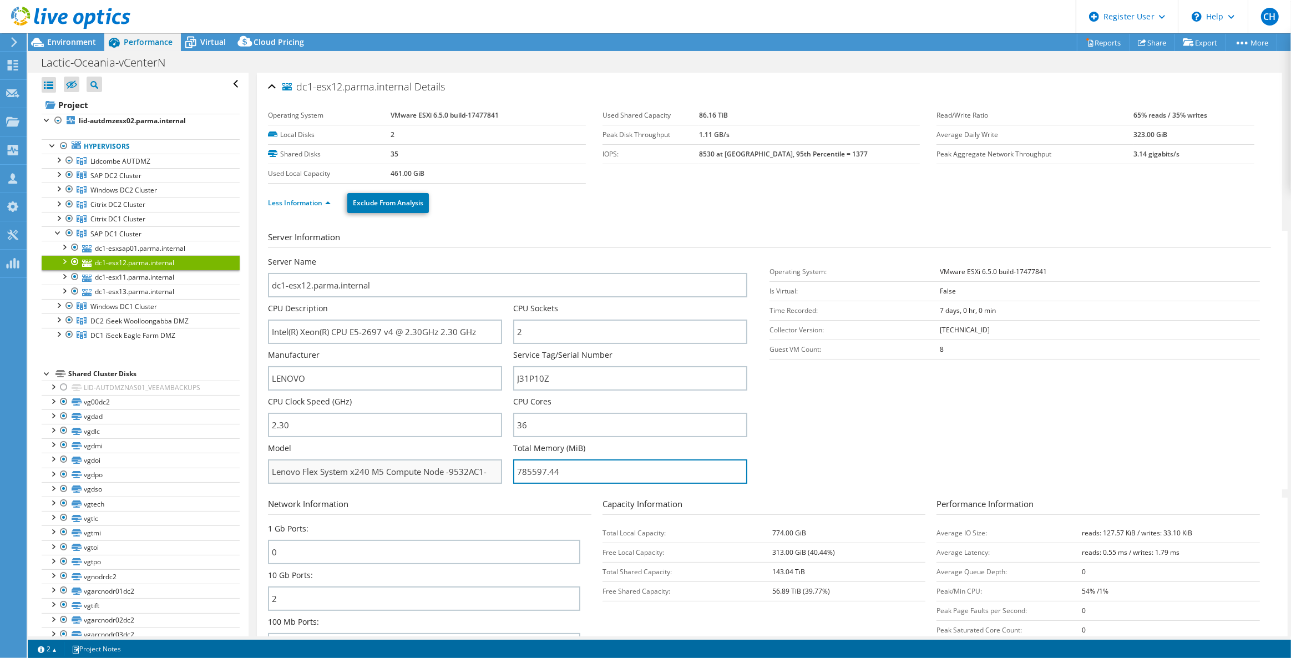
drag, startPoint x: 587, startPoint y: 472, endPoint x: 489, endPoint y: 477, distance: 98.3
click at [489, 256] on div "Server Name dc1-esx12.parma.internal CPU Description Intel(R) Xeon(R) CPU E5-26…" at bounding box center [513, 256] width 490 height 0
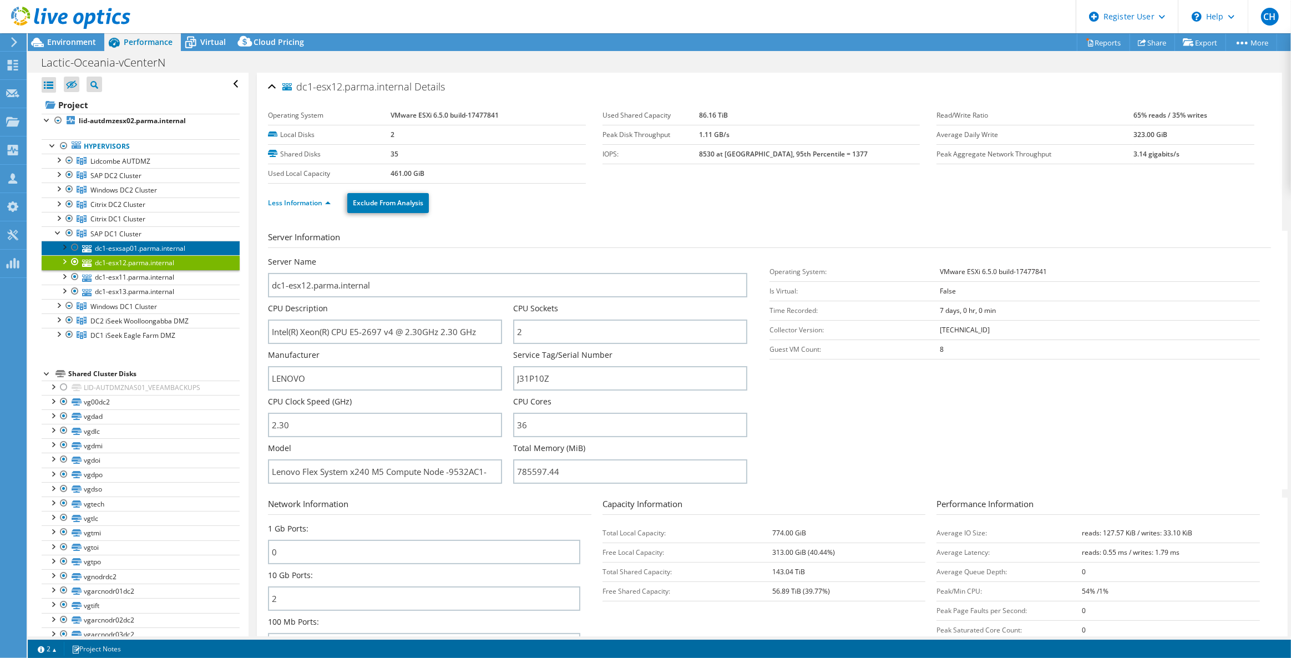
click at [142, 247] on link "dc1-esxsap01.parma.internal" at bounding box center [141, 248] width 198 height 14
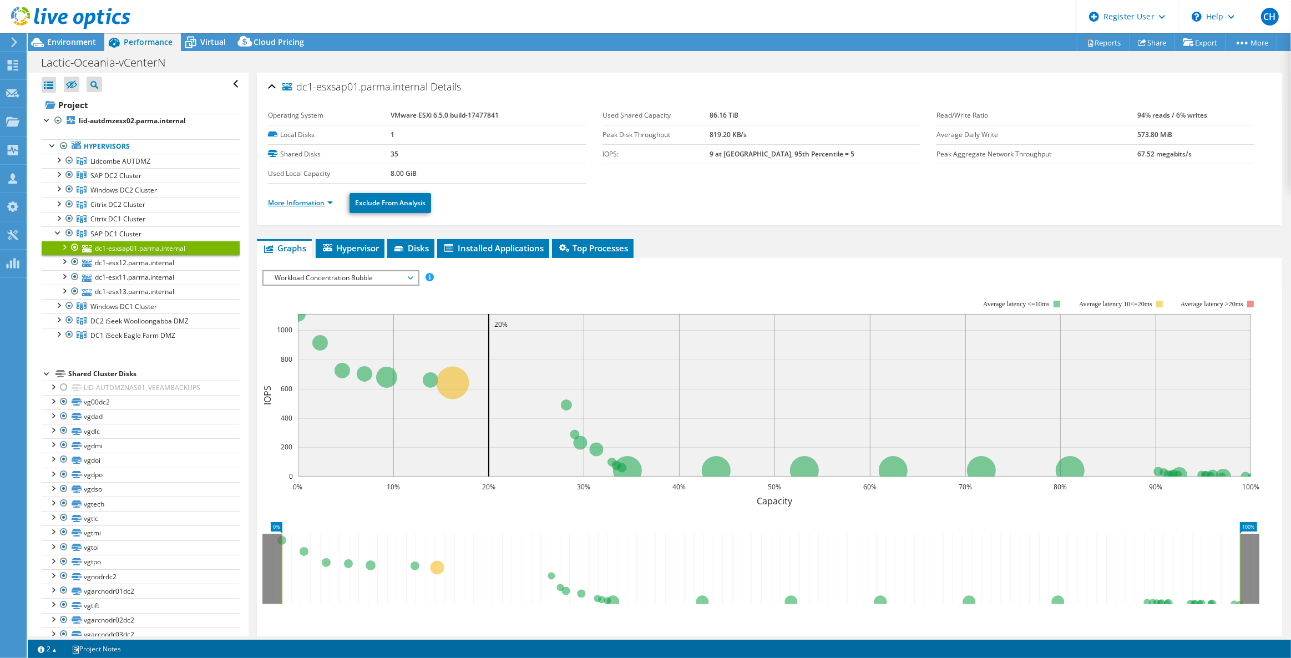
click at [326, 201] on link "More Information" at bounding box center [300, 202] width 65 height 9
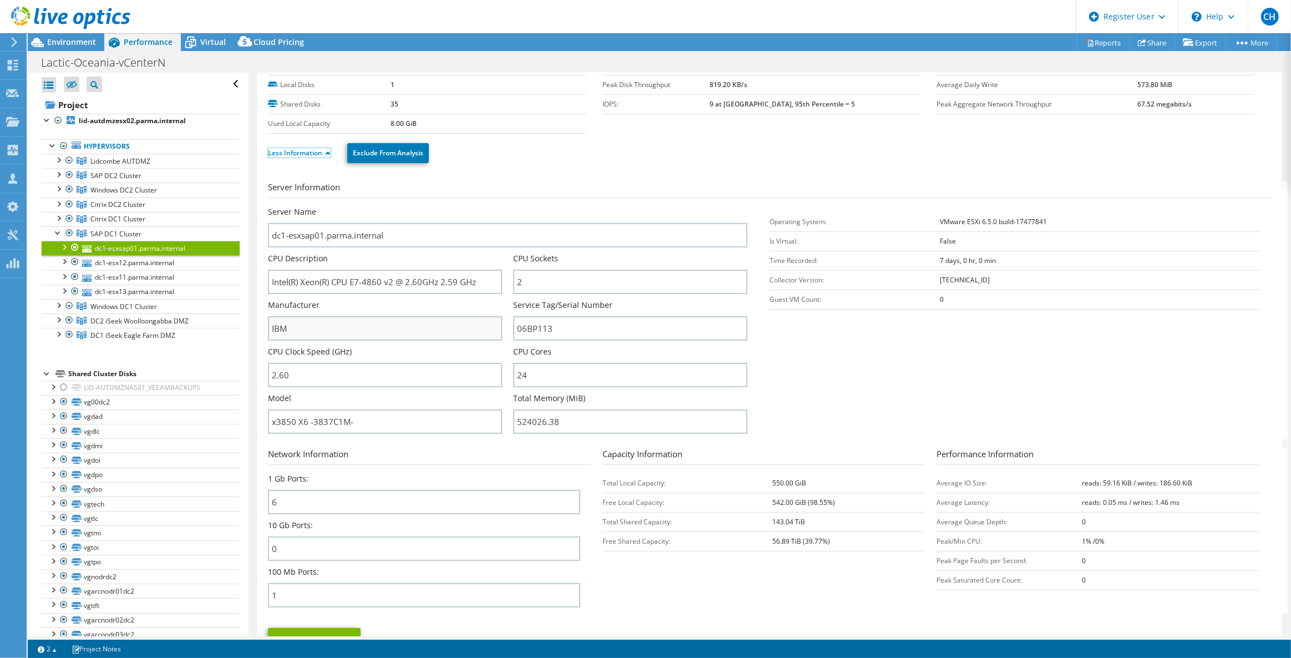
scroll to position [151, 0]
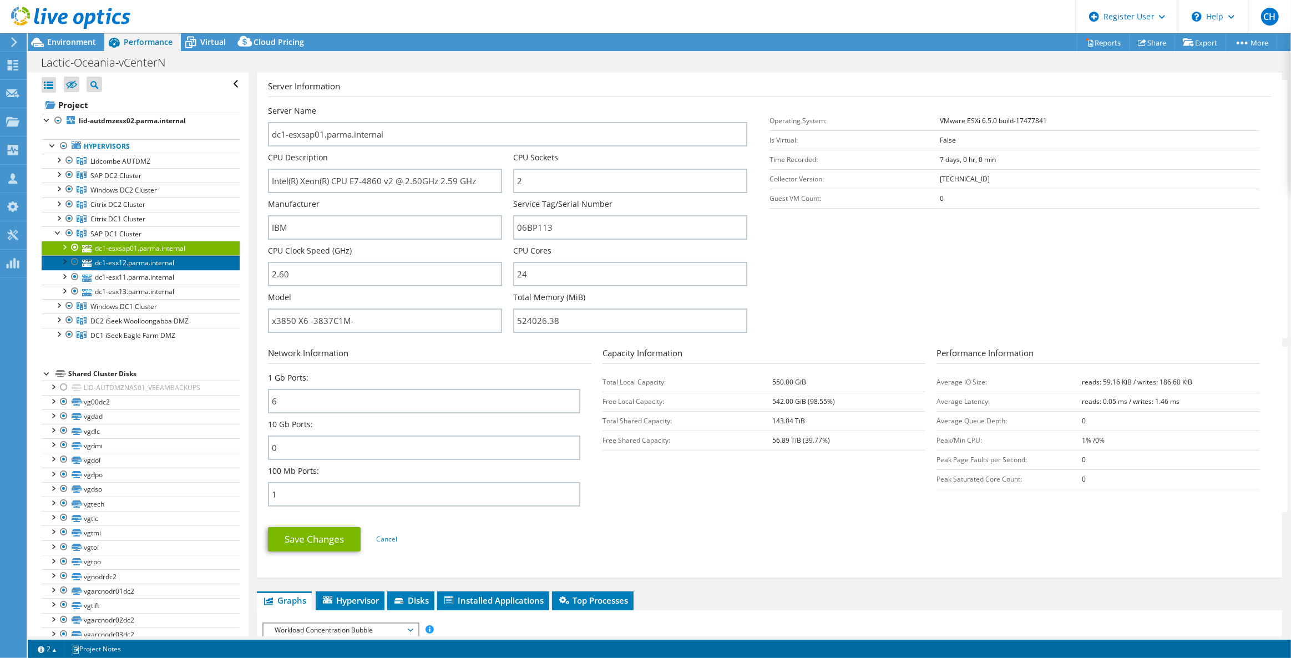
click at [131, 258] on link "dc1-esx12.parma.internal" at bounding box center [141, 262] width 198 height 14
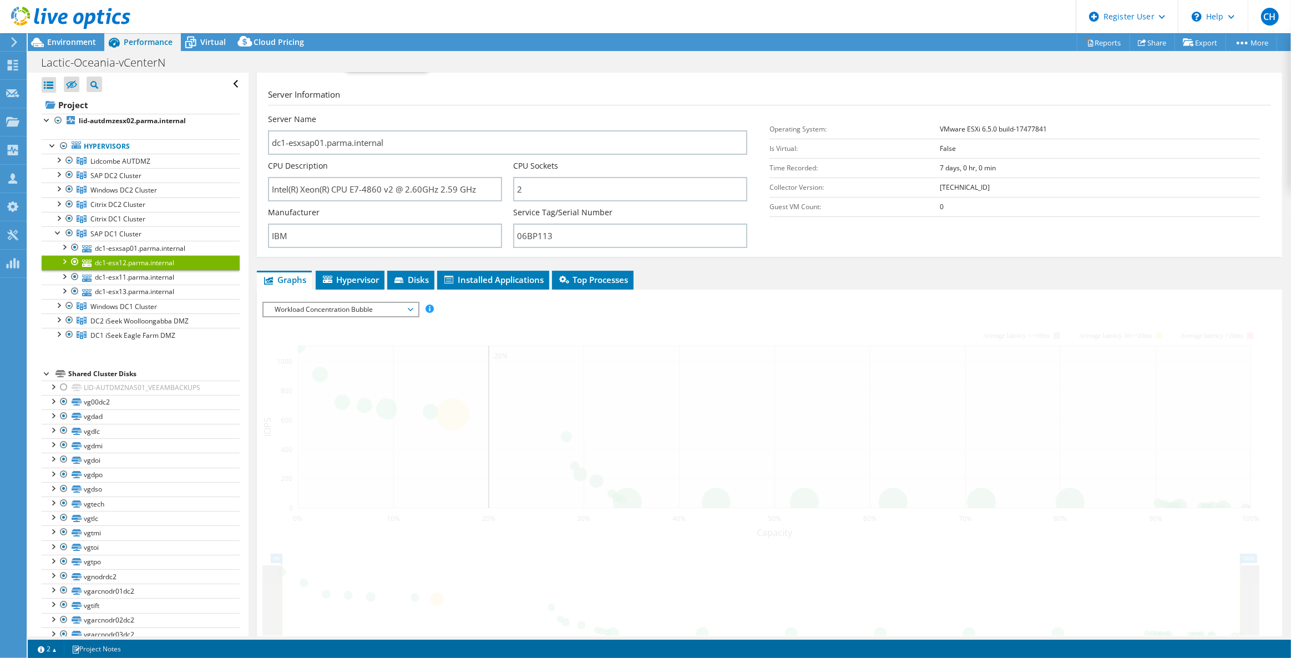
scroll to position [95, 0]
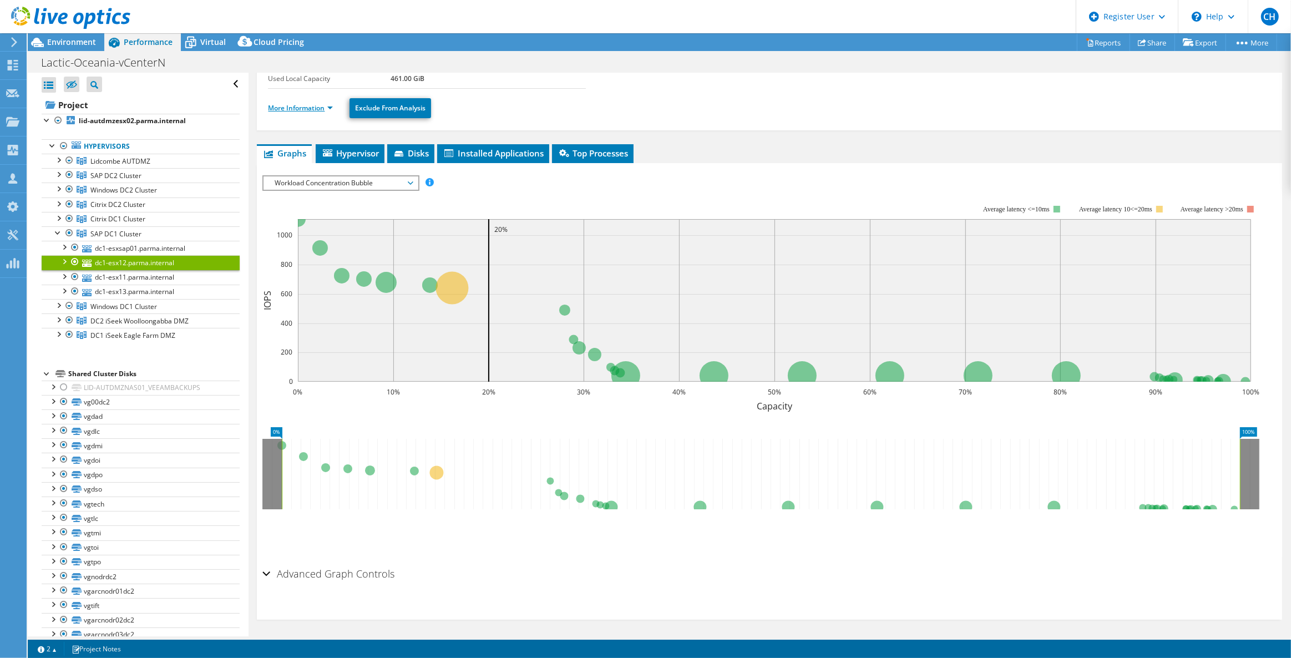
click at [305, 109] on link "More Information" at bounding box center [300, 107] width 65 height 9
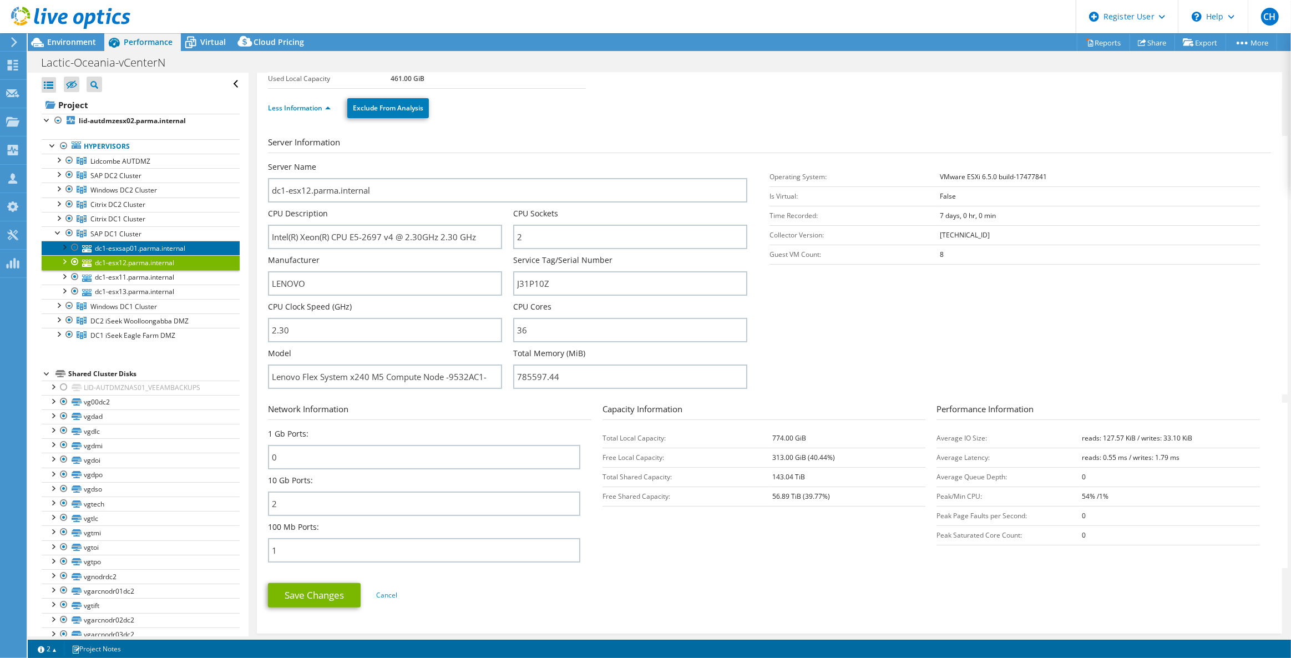
click at [173, 249] on link "dc1-esxsap01.parma.internal" at bounding box center [141, 248] width 198 height 14
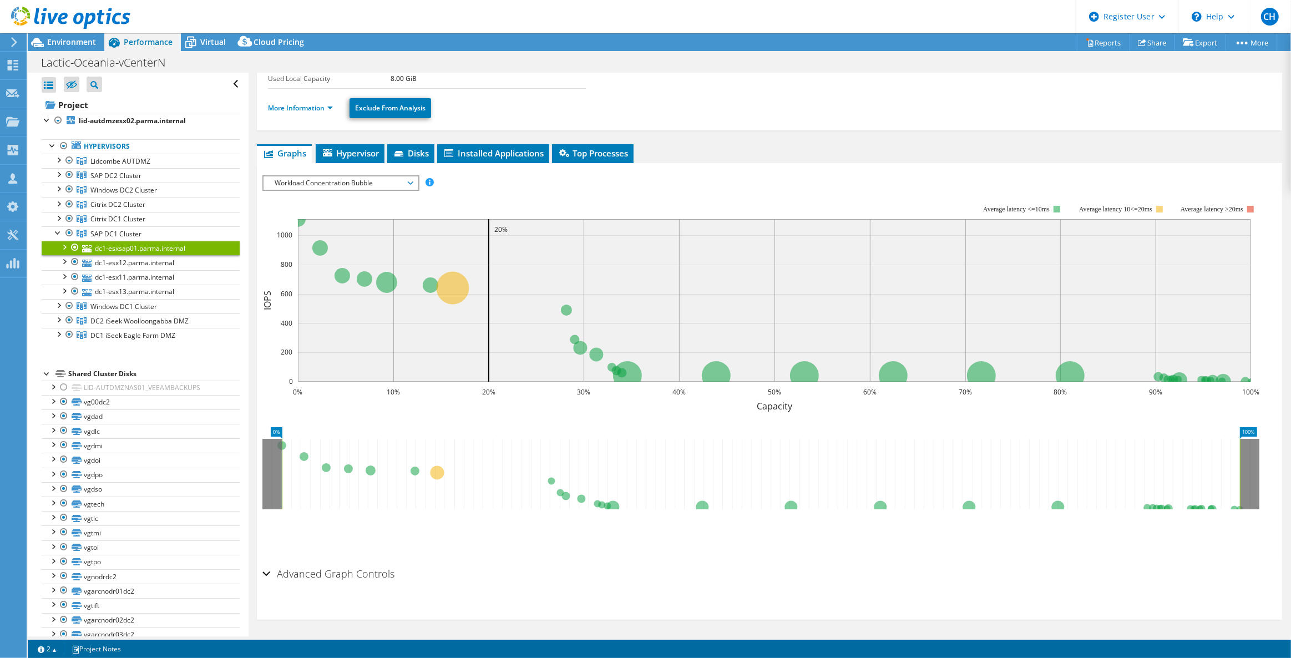
click at [312, 110] on li "More Information" at bounding box center [304, 108] width 72 height 12
click at [312, 105] on link "More Information" at bounding box center [300, 107] width 65 height 9
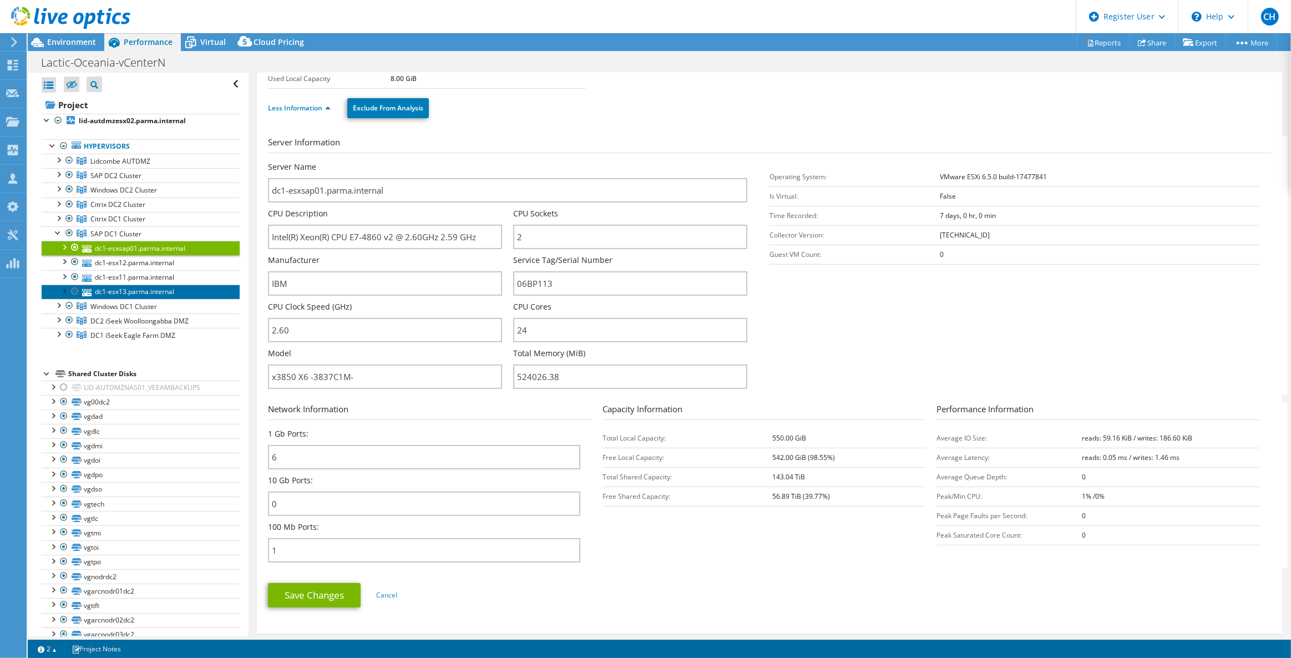
click at [138, 292] on link "dc1-esx13.parma.internal" at bounding box center [141, 292] width 198 height 14
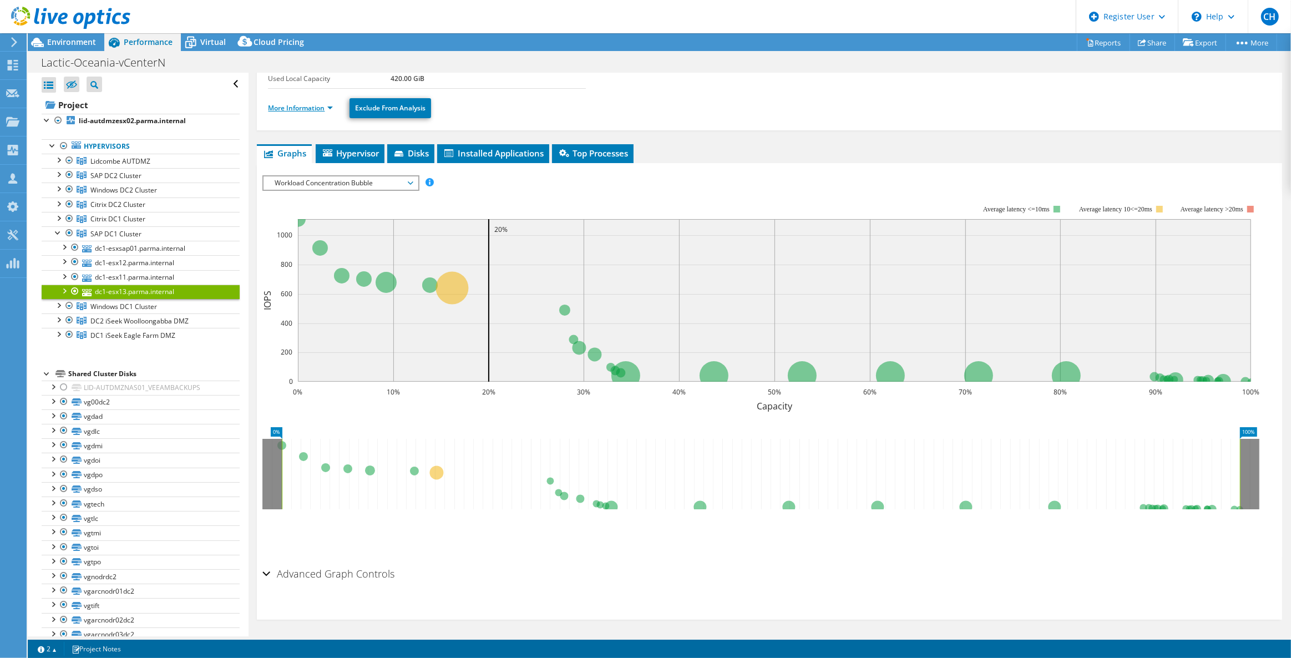
click at [321, 108] on link "More Information" at bounding box center [300, 107] width 65 height 9
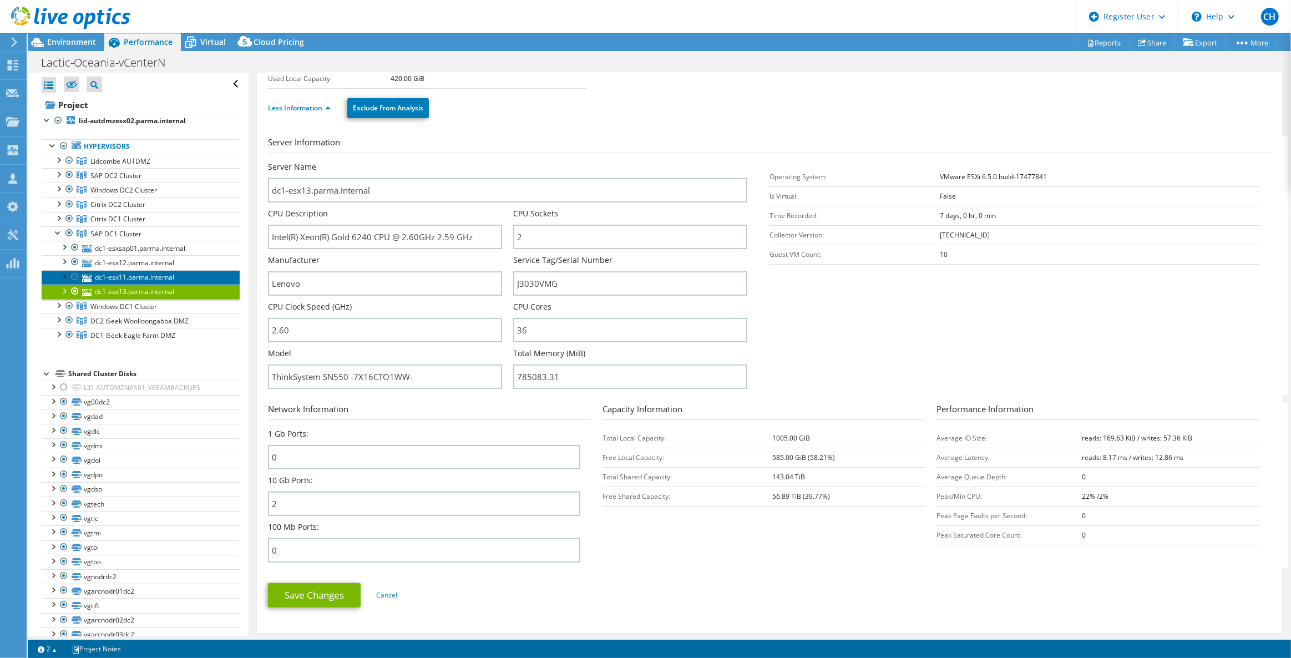
click at [170, 273] on link "dc1-esx11.parma.internal" at bounding box center [141, 277] width 198 height 14
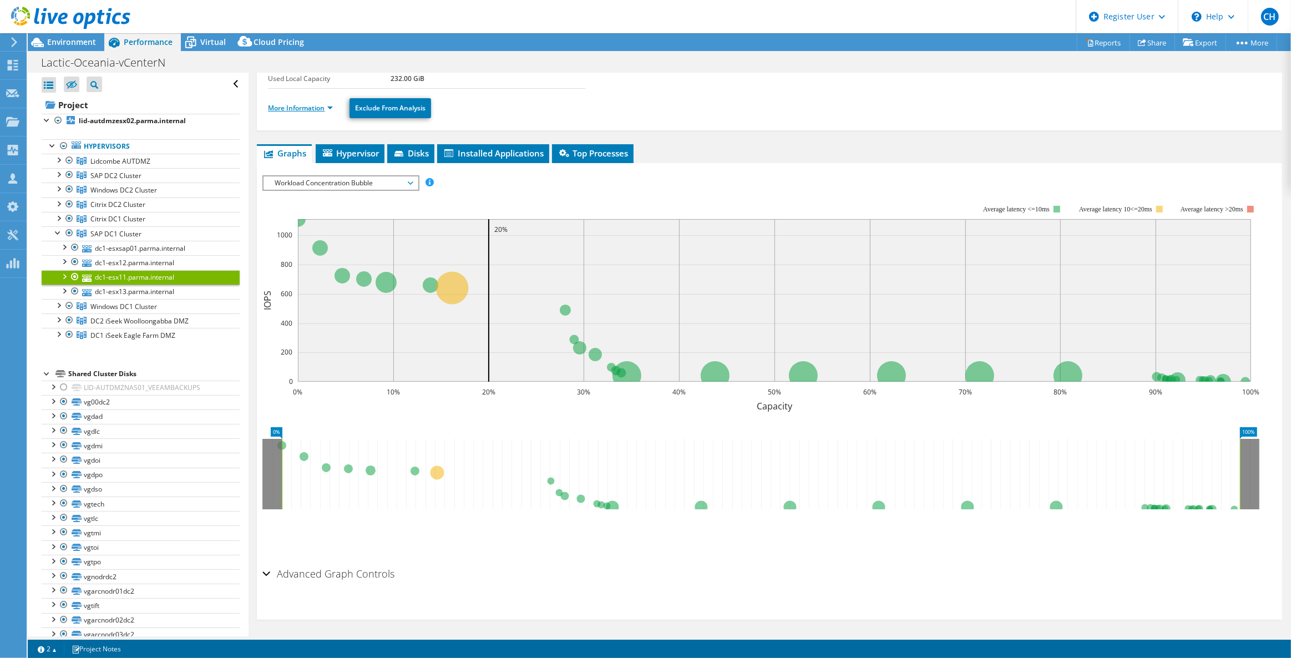
click at [327, 103] on link "More Information" at bounding box center [300, 107] width 65 height 9
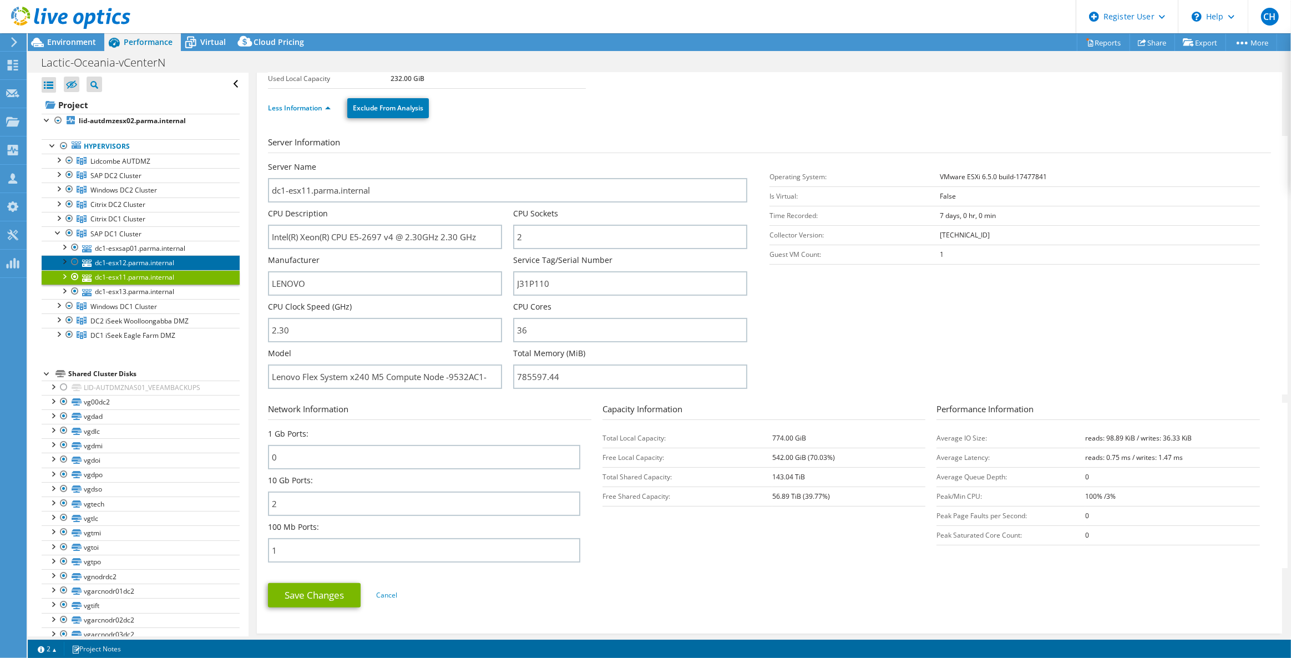
click at [176, 261] on link "dc1-esx12.parma.internal" at bounding box center [141, 262] width 198 height 14
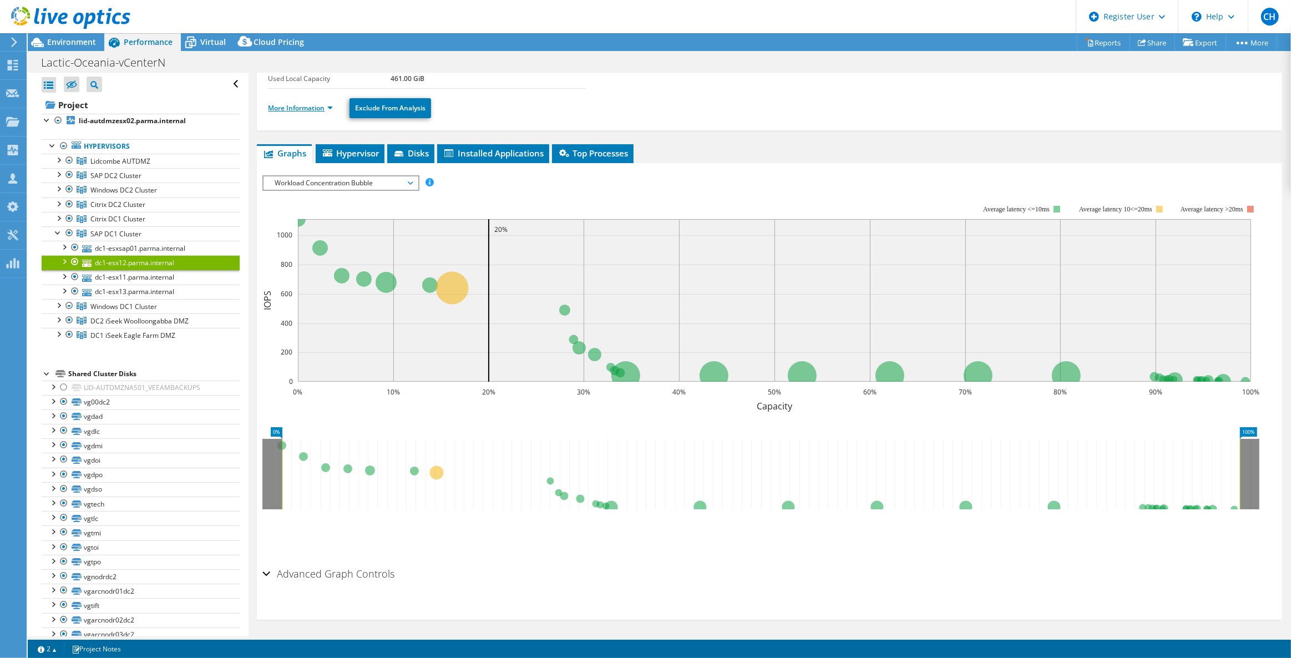
click at [314, 103] on link "More Information" at bounding box center [300, 107] width 65 height 9
